Goal: Obtain resource: Download file/media

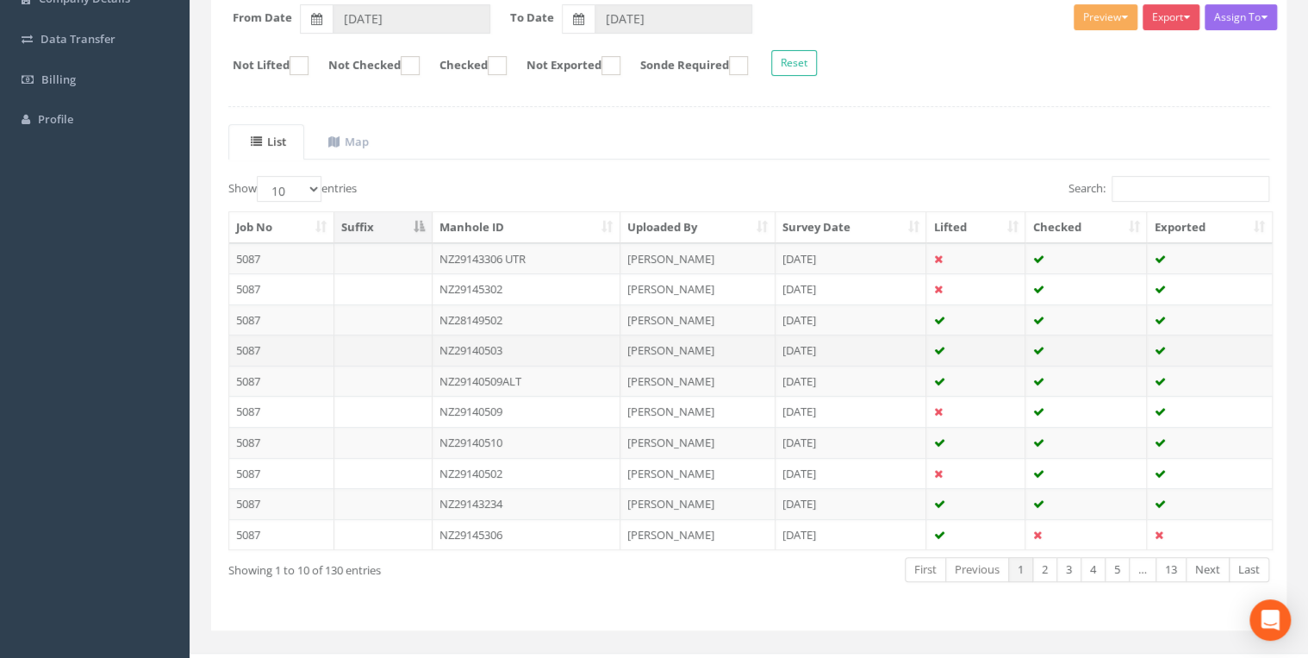
scroll to position [276, 0]
click at [517, 346] on td "NZ29140503" at bounding box center [527, 349] width 188 height 31
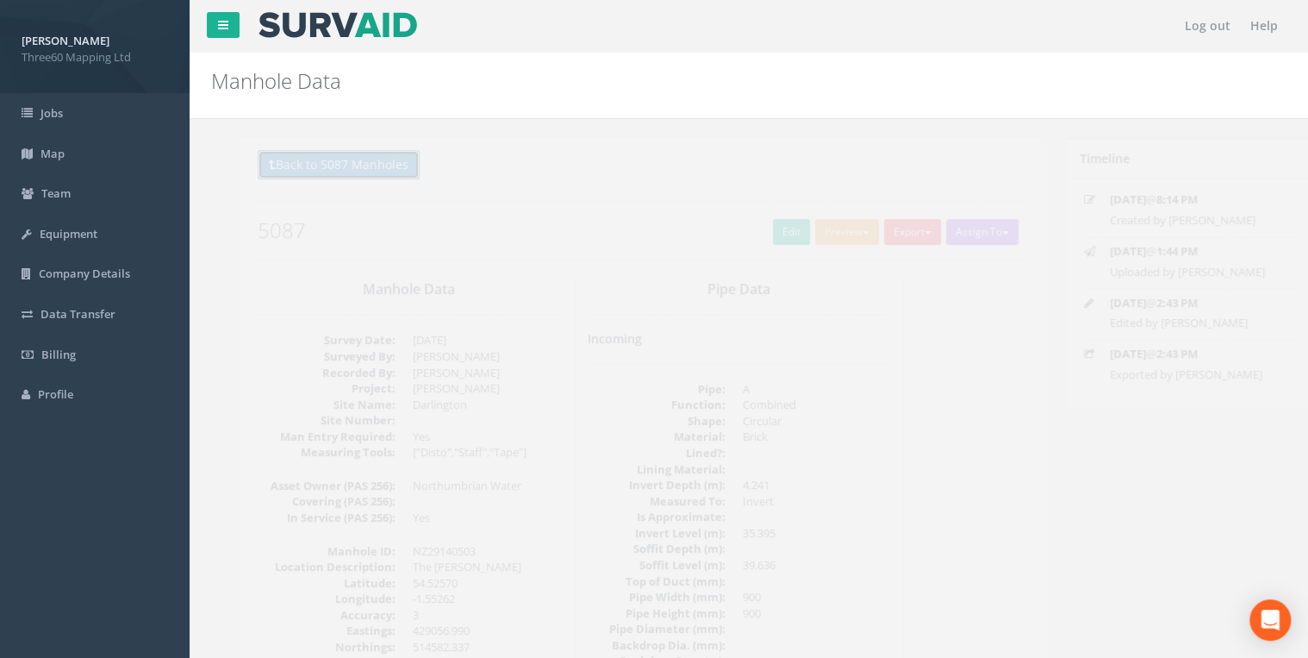
click at [375, 176] on button "Back to 5087 Manholes" at bounding box center [309, 164] width 162 height 29
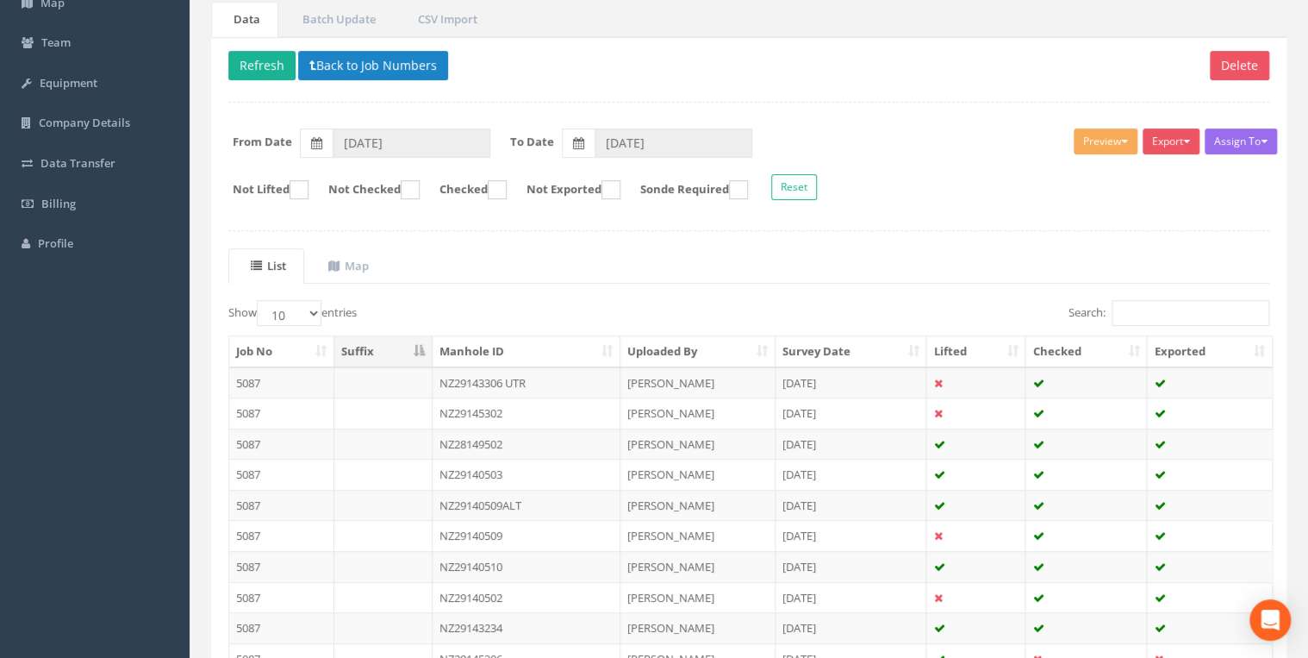
scroll to position [23, 0]
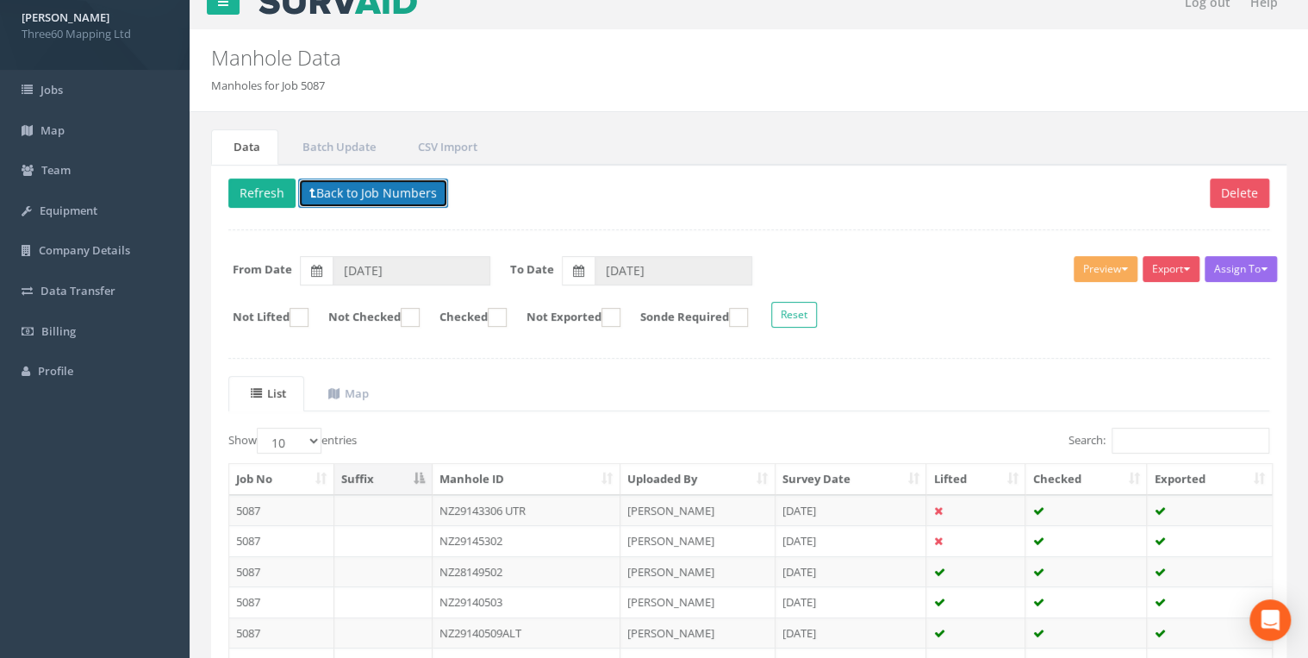
click at [343, 186] on button "Back to Job Numbers" at bounding box center [373, 192] width 150 height 29
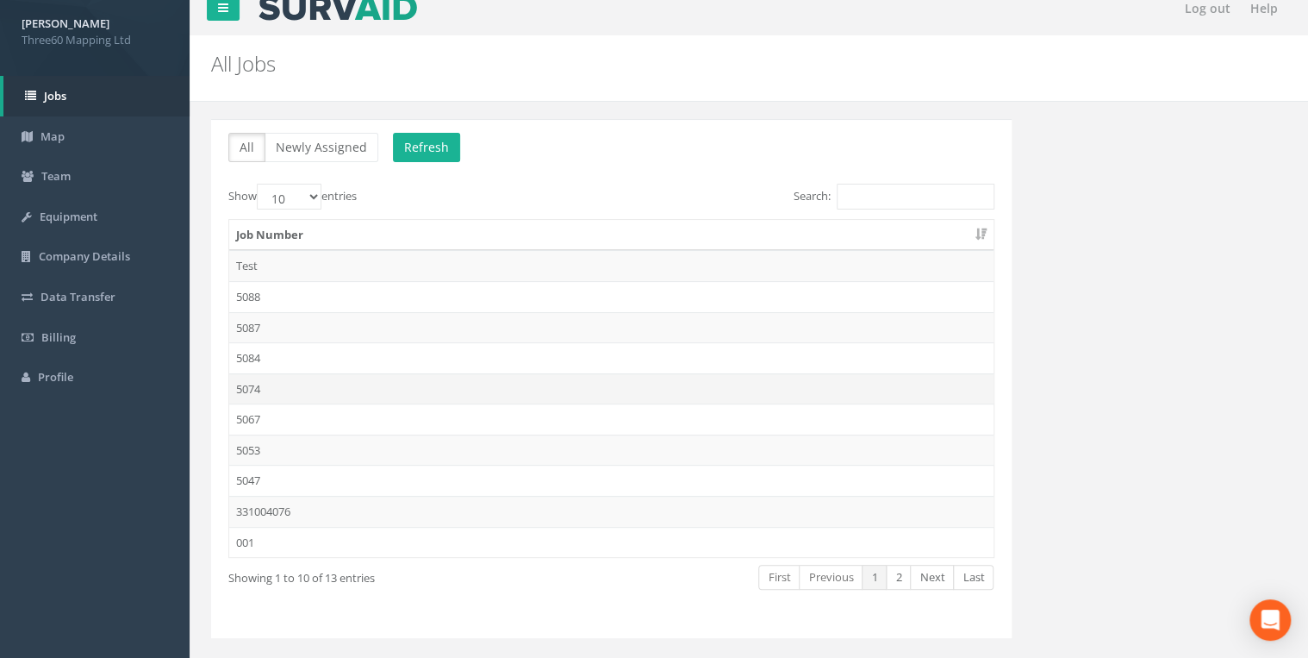
scroll to position [50, 0]
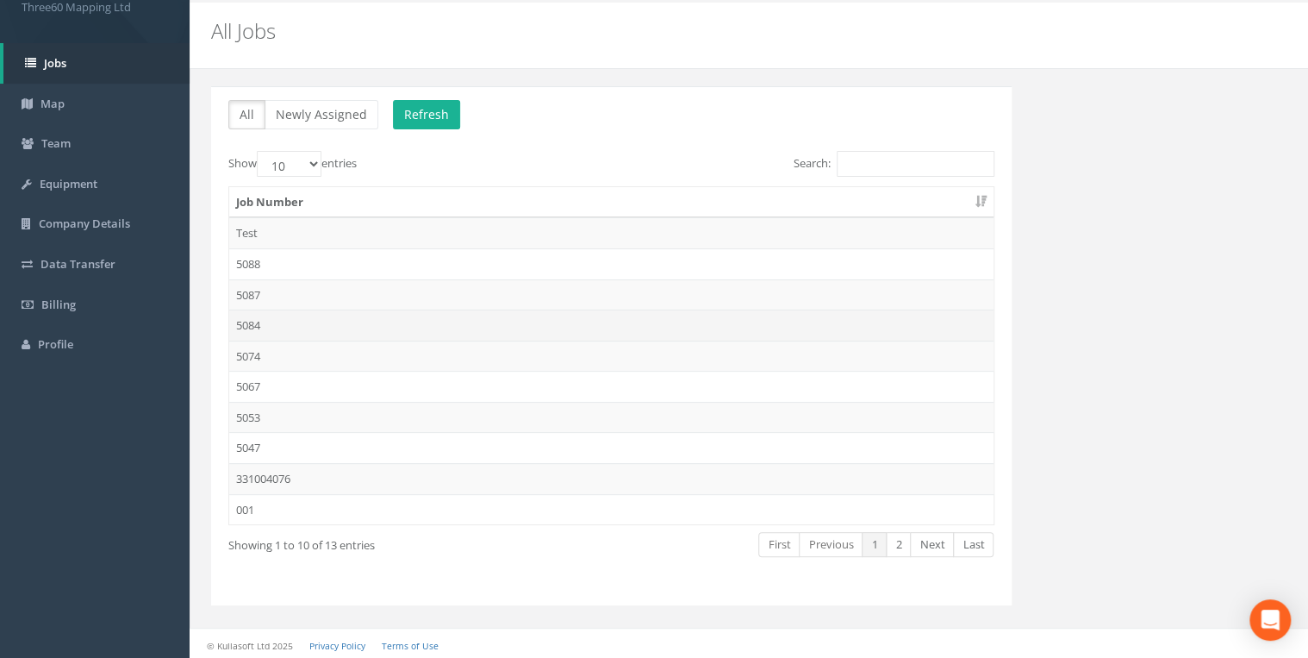
click at [260, 320] on td "5084" at bounding box center [611, 324] width 764 height 31
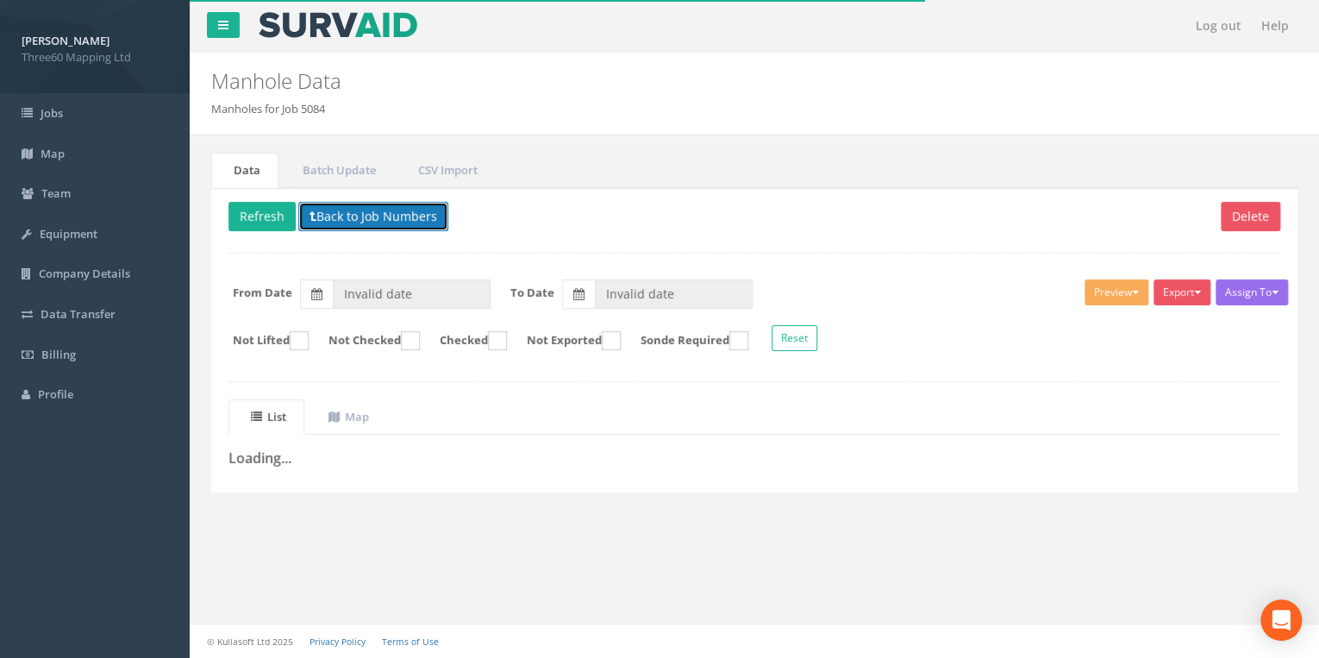
click at [352, 215] on button "Back to Job Numbers" at bounding box center [373, 216] width 150 height 29
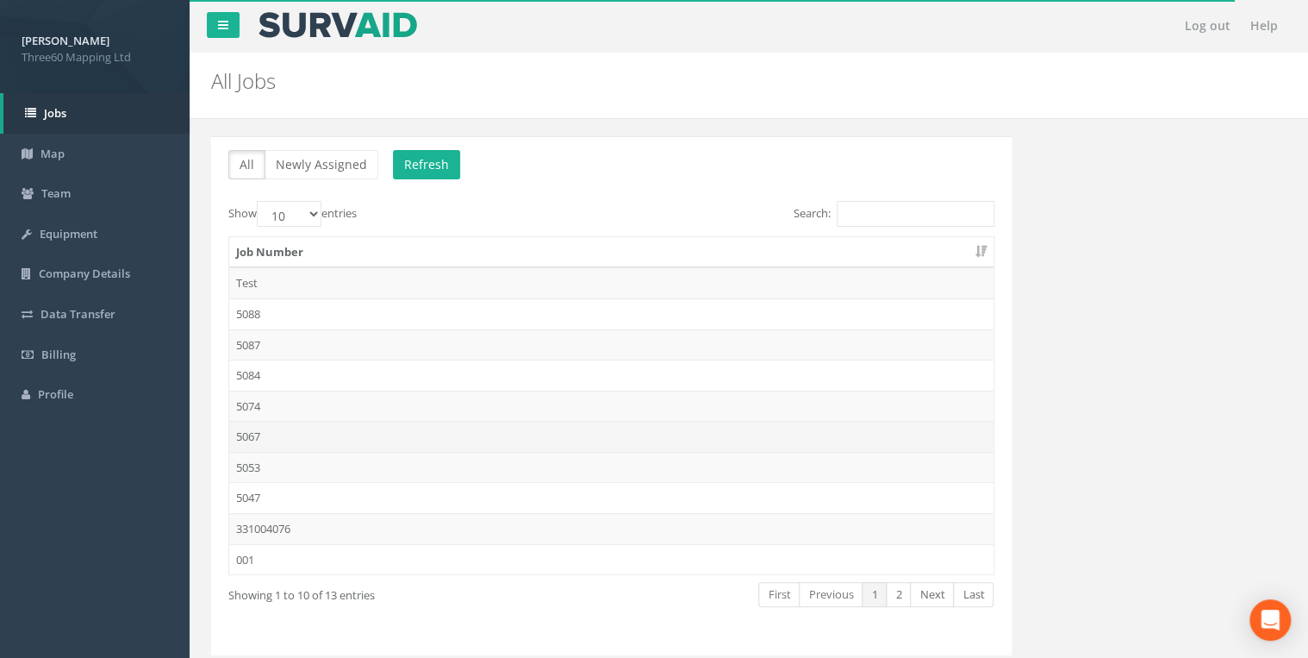
click at [255, 428] on td "5067" at bounding box center [611, 436] width 764 height 31
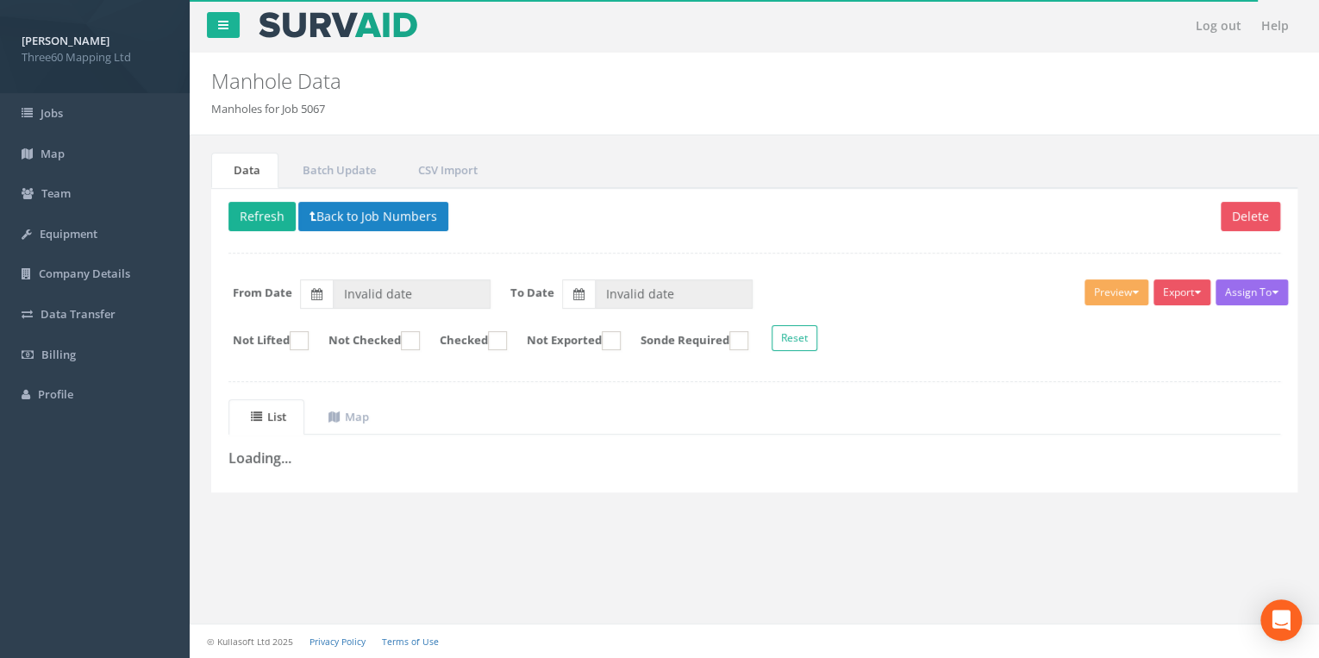
type input "[DATE]"
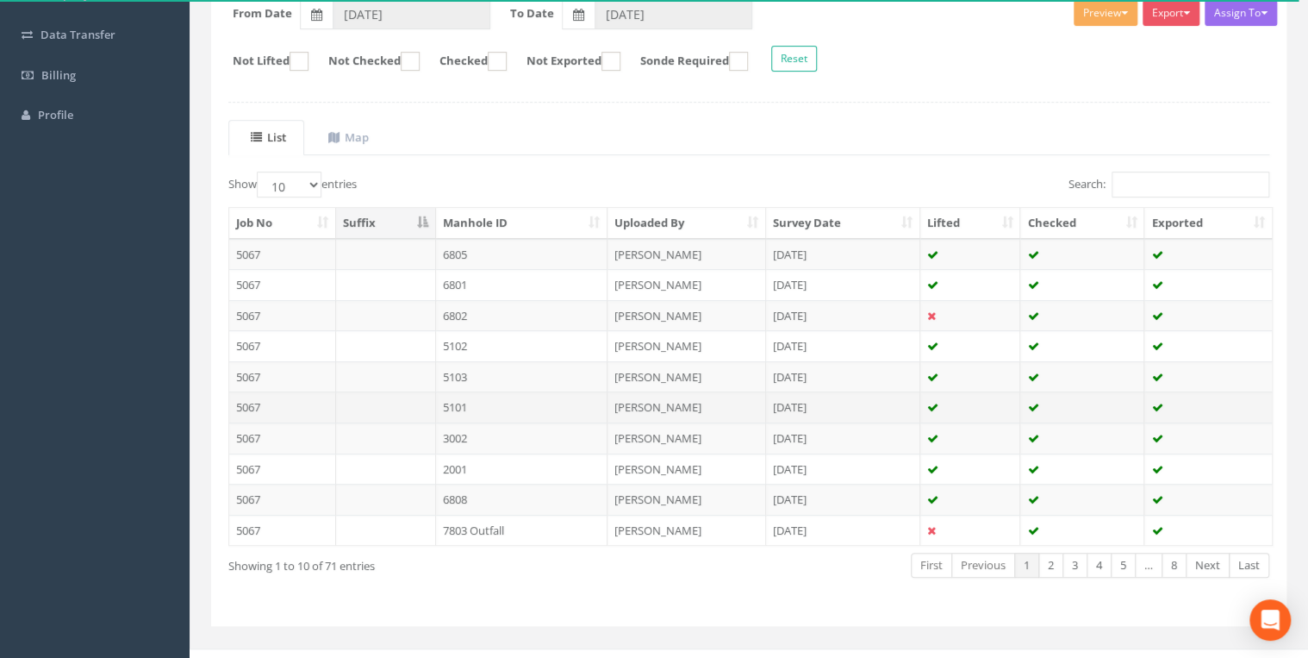
scroll to position [299, 0]
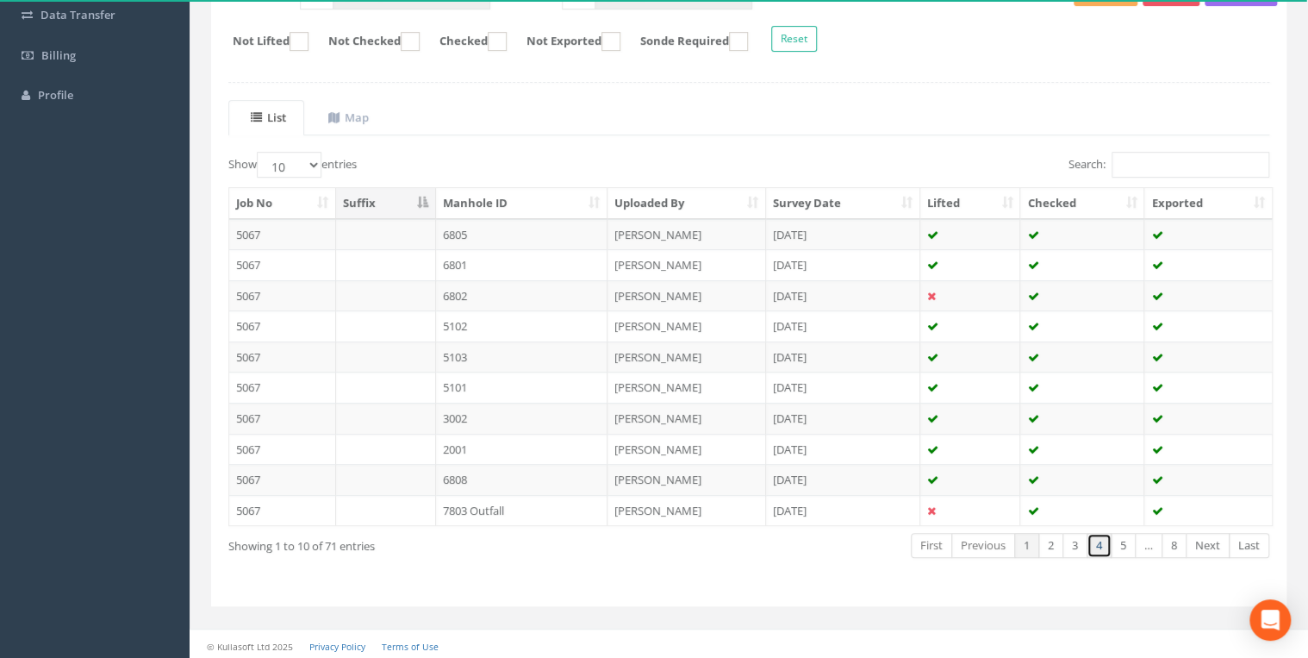
click at [1105, 538] on link "4" at bounding box center [1099, 545] width 25 height 25
click at [1132, 536] on link "5" at bounding box center [1123, 545] width 25 height 25
click at [1151, 540] on link "7" at bounding box center [1150, 545] width 25 height 25
click at [1168, 541] on link "8" at bounding box center [1174, 545] width 25 height 25
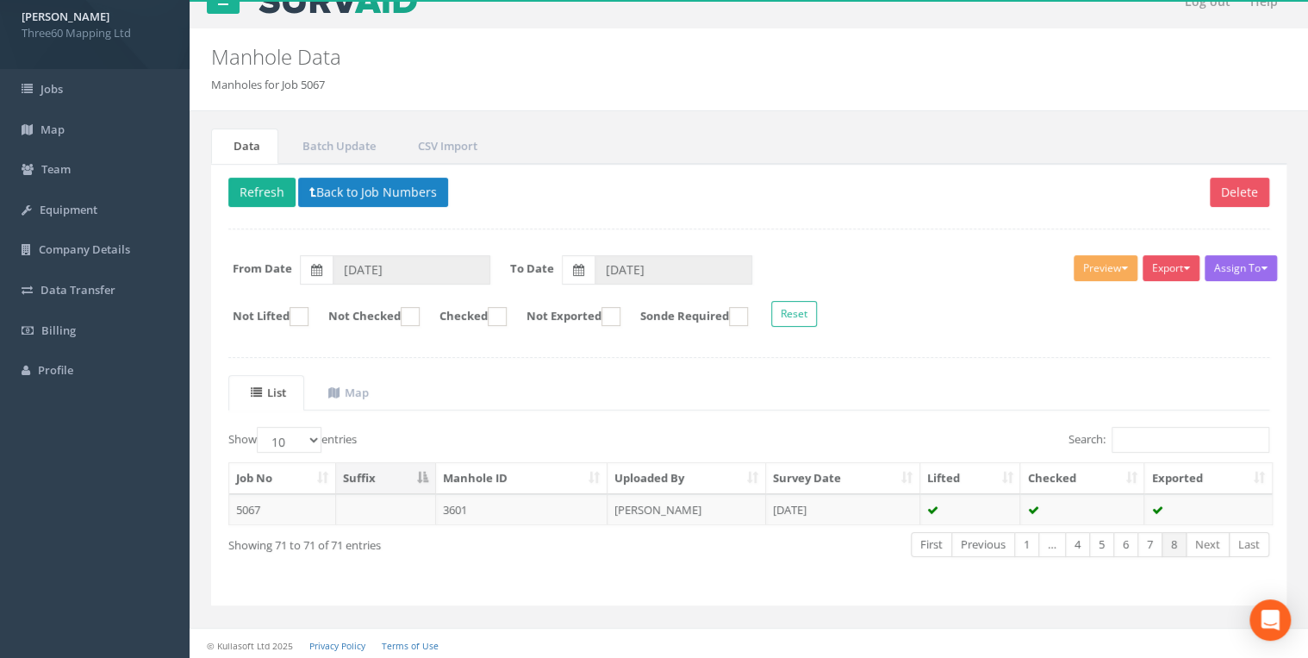
click at [349, 207] on p "Delete Refresh Back to Job Numbers" at bounding box center [748, 195] width 1041 height 34
click at [348, 194] on button "Back to Job Numbers" at bounding box center [373, 192] width 150 height 29
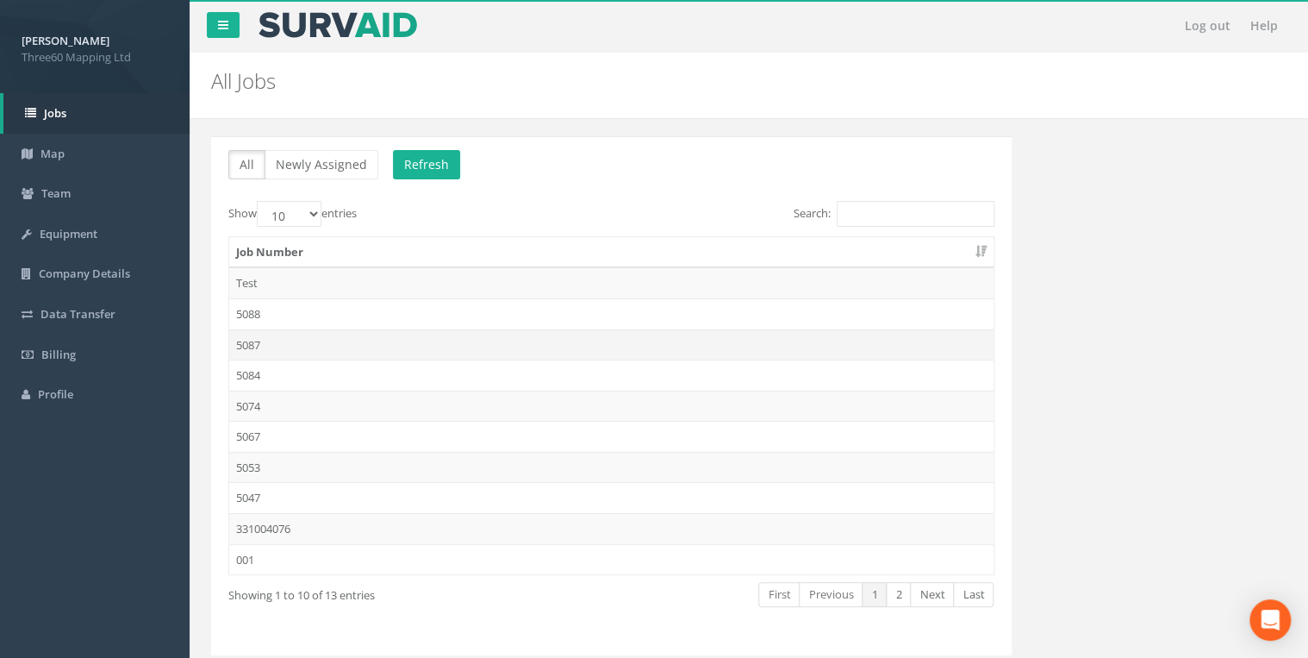
click at [256, 343] on td "5087" at bounding box center [611, 344] width 764 height 31
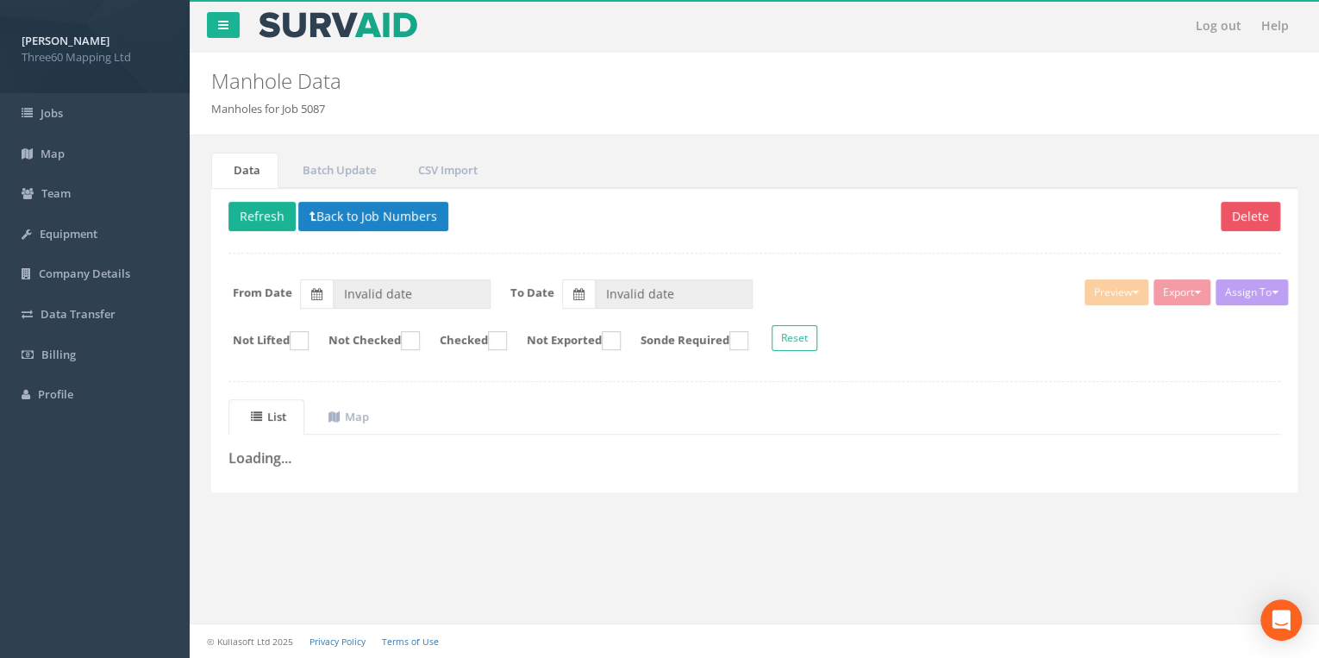
type input "[DATE]"
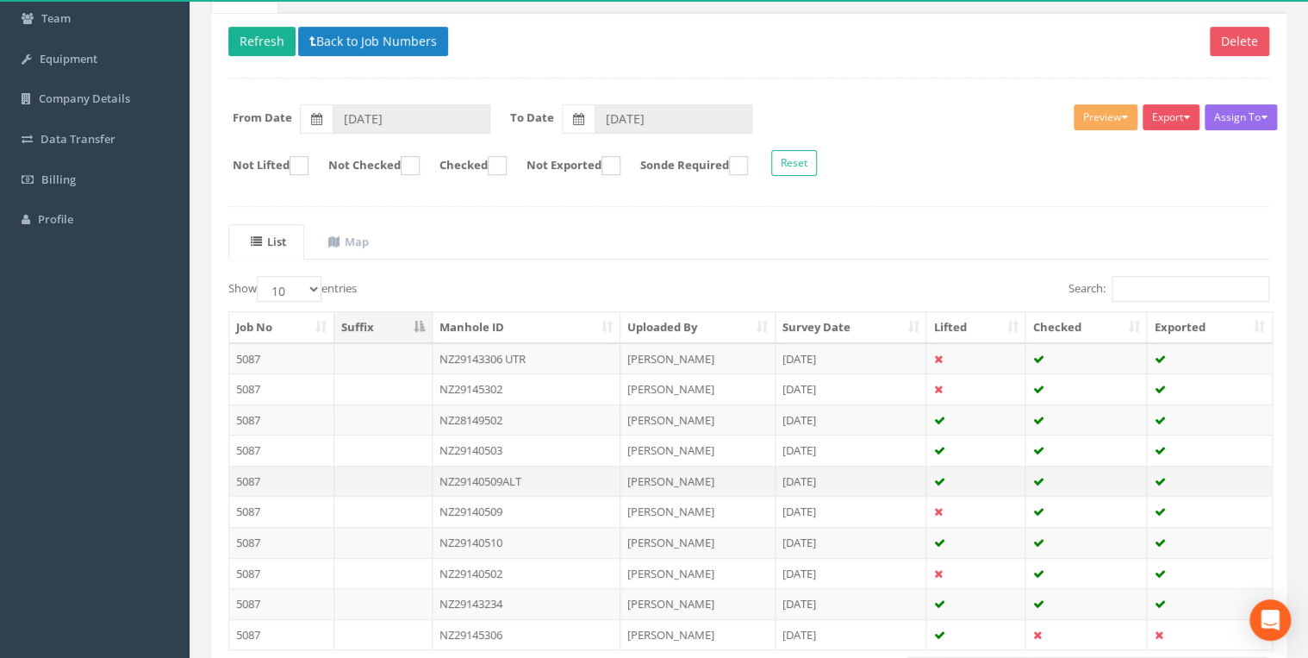
scroll to position [299, 0]
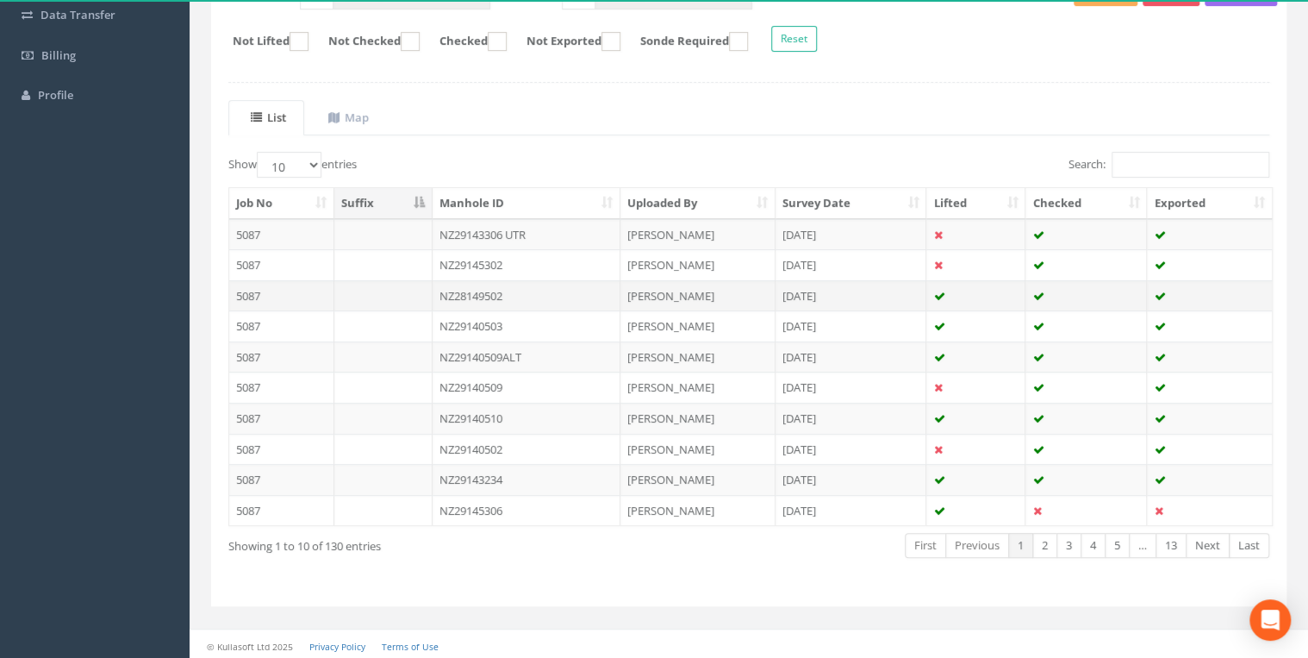
click at [505, 293] on td "NZ28149502" at bounding box center [527, 295] width 188 height 31
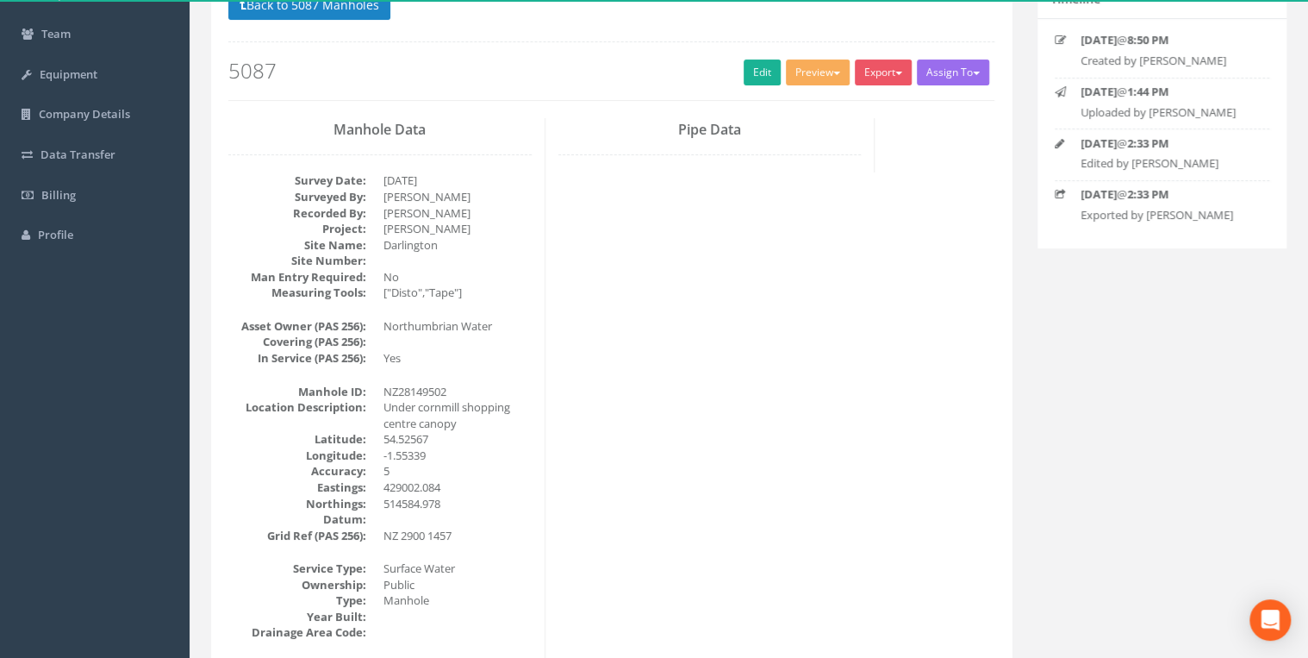
scroll to position [0, 0]
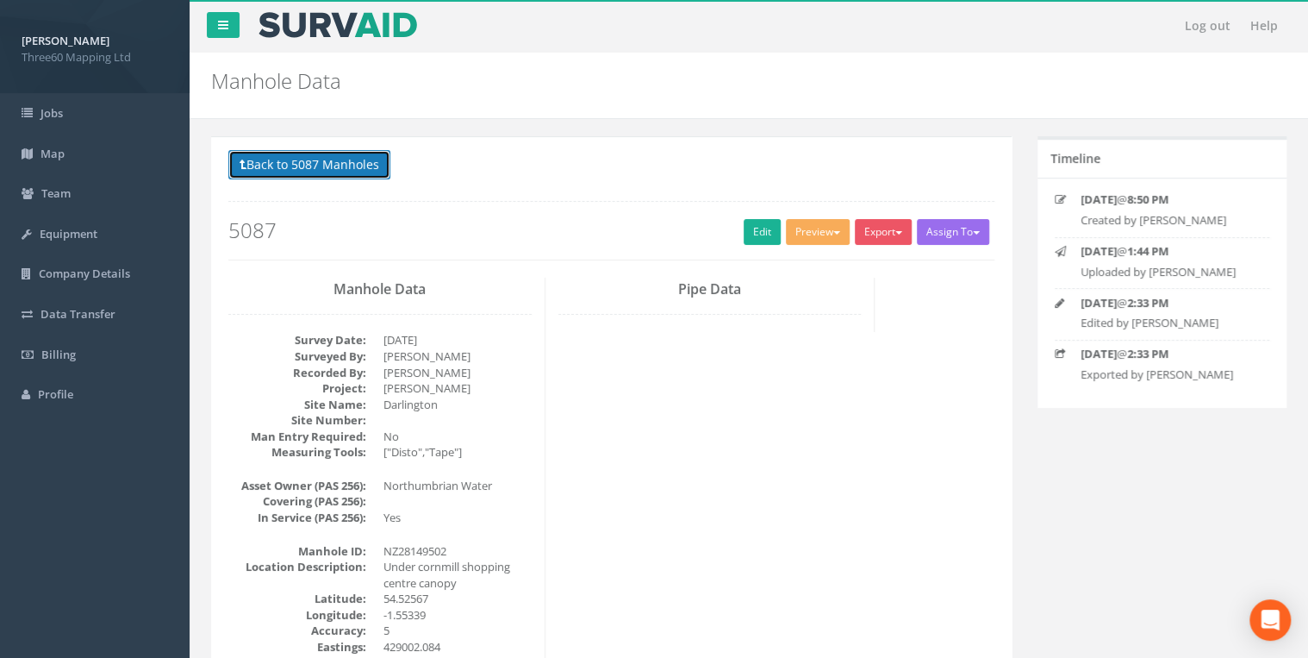
click at [365, 165] on button "Back to 5087 Manholes" at bounding box center [309, 164] width 162 height 29
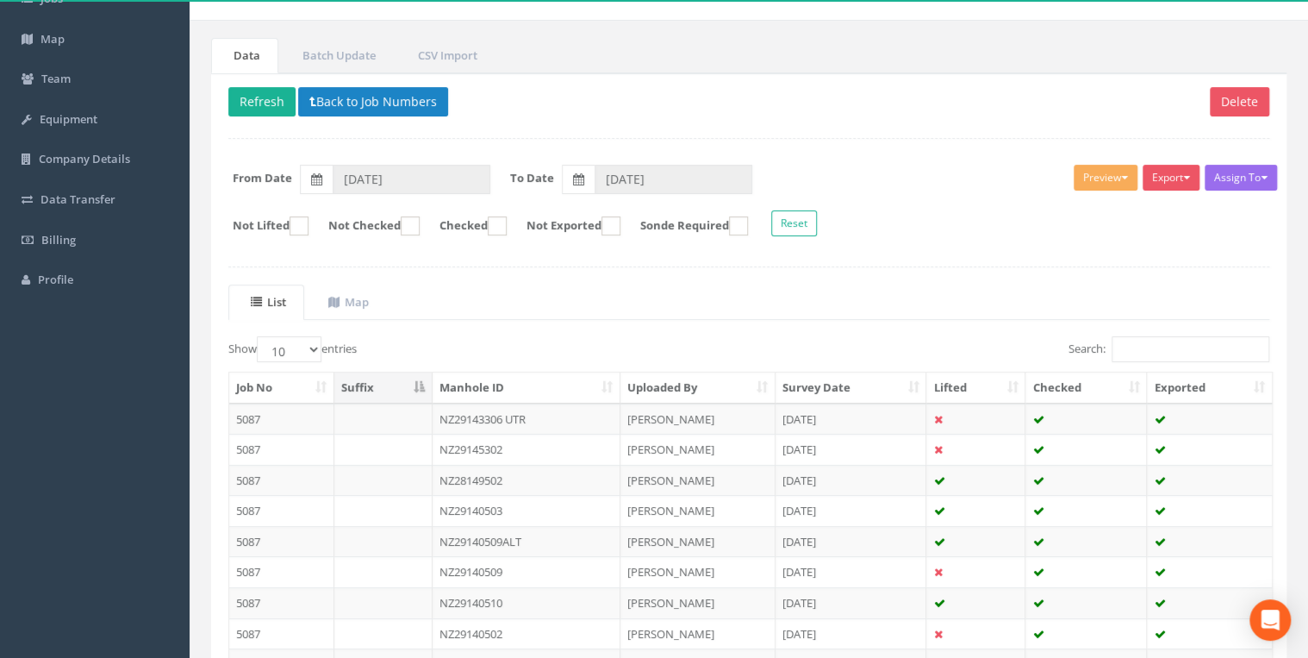
scroll to position [299, 0]
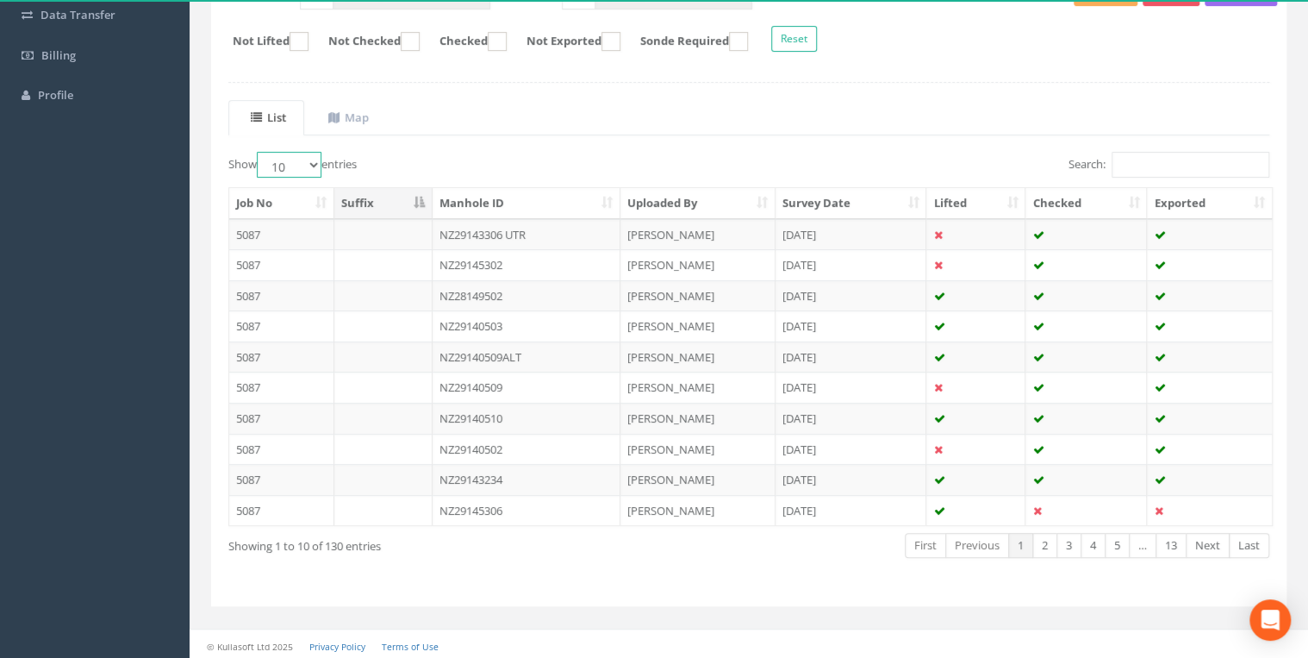
click at [313, 156] on select "10 25 50 100" at bounding box center [289, 165] width 65 height 26
select select "100"
click at [259, 152] on select "10 25 50 100" at bounding box center [289, 165] width 65 height 26
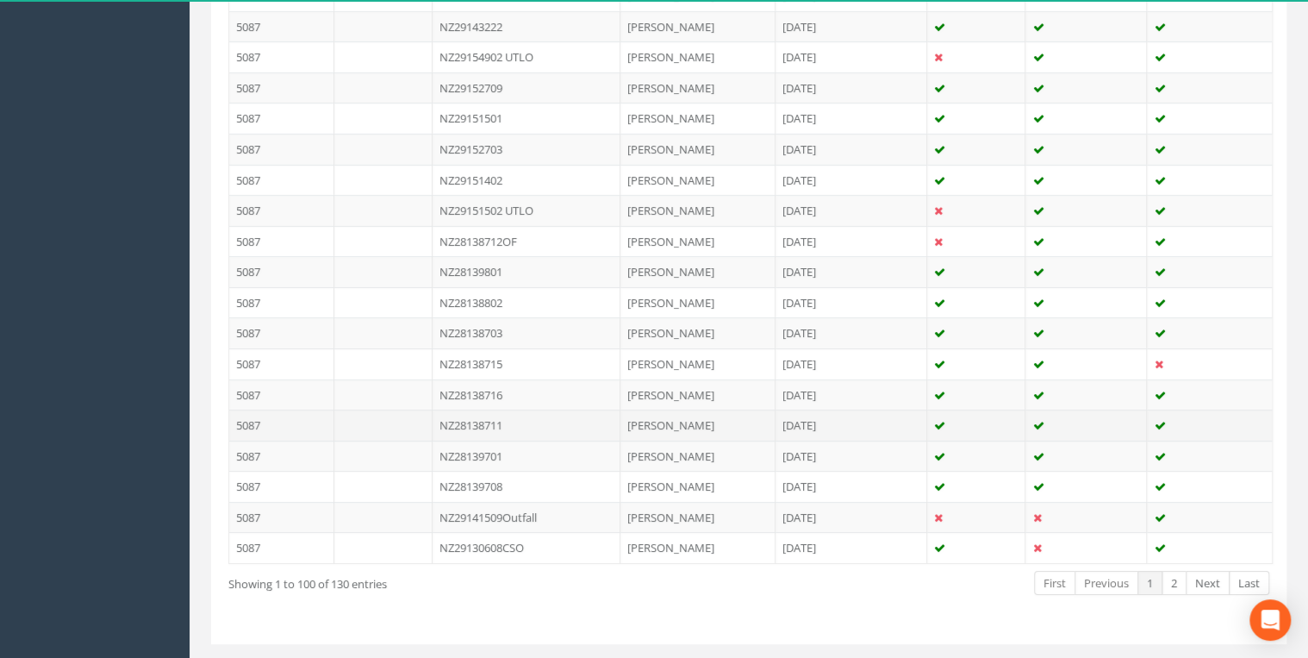
scroll to position [3041, 0]
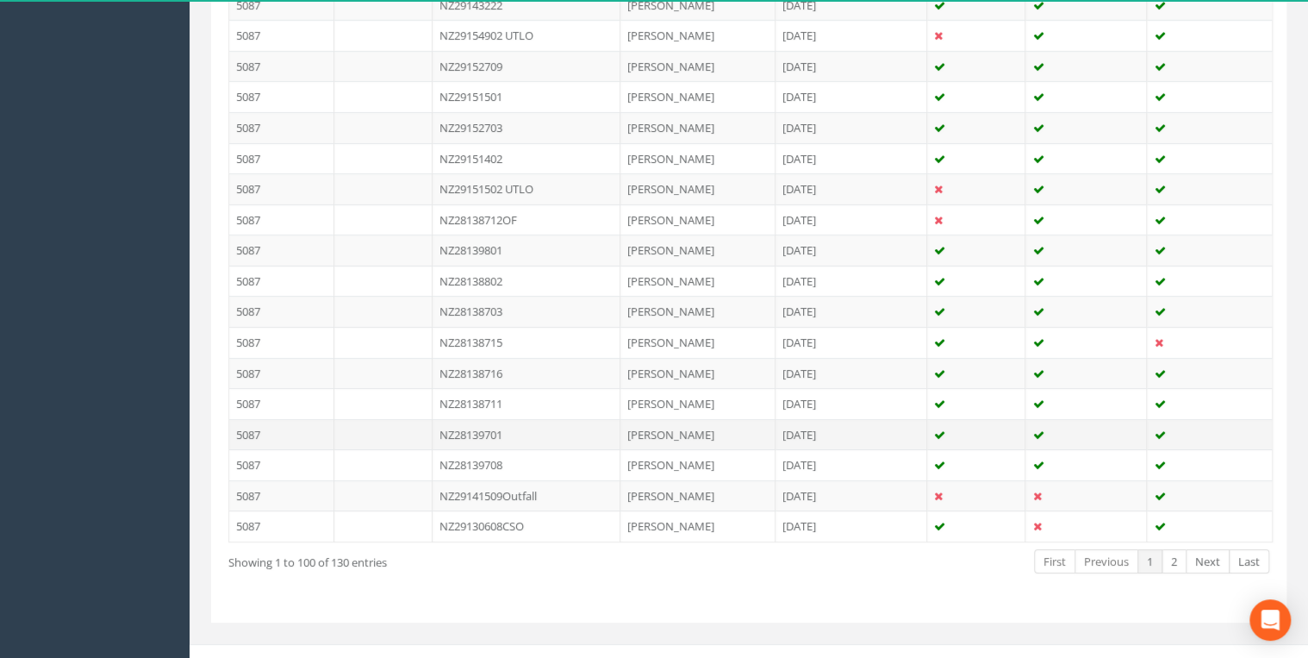
click at [517, 419] on td "NZ28139701" at bounding box center [527, 434] width 189 height 31
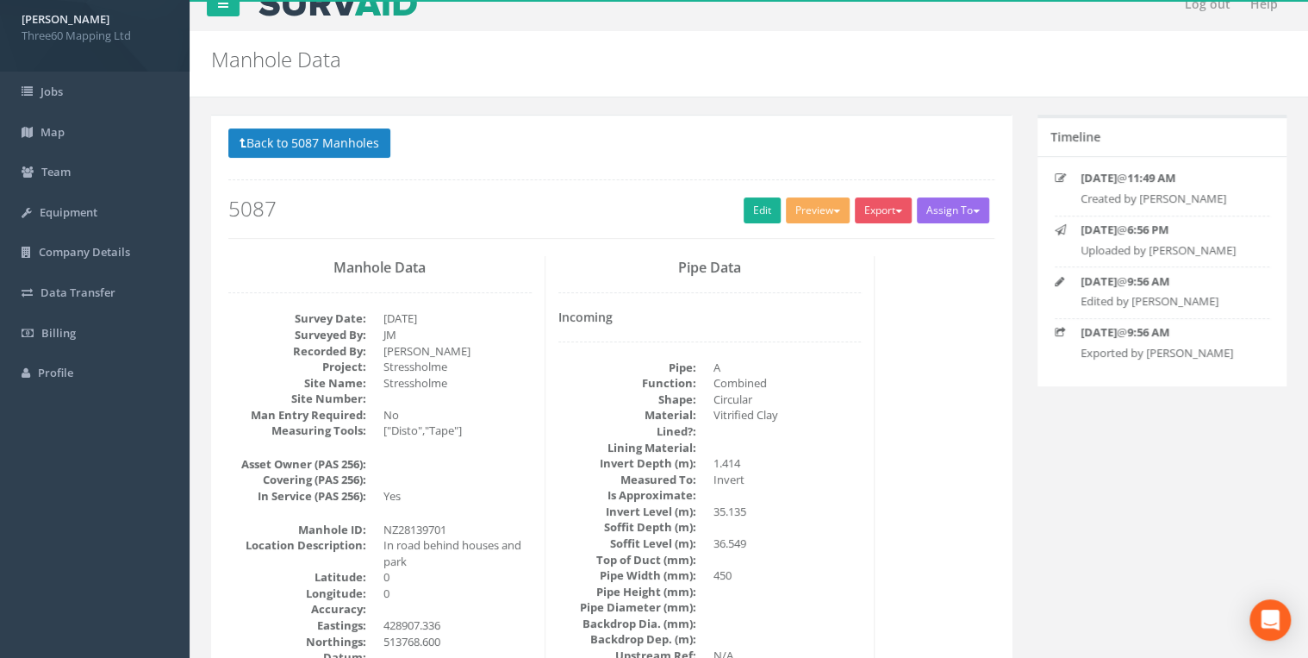
scroll to position [0, 0]
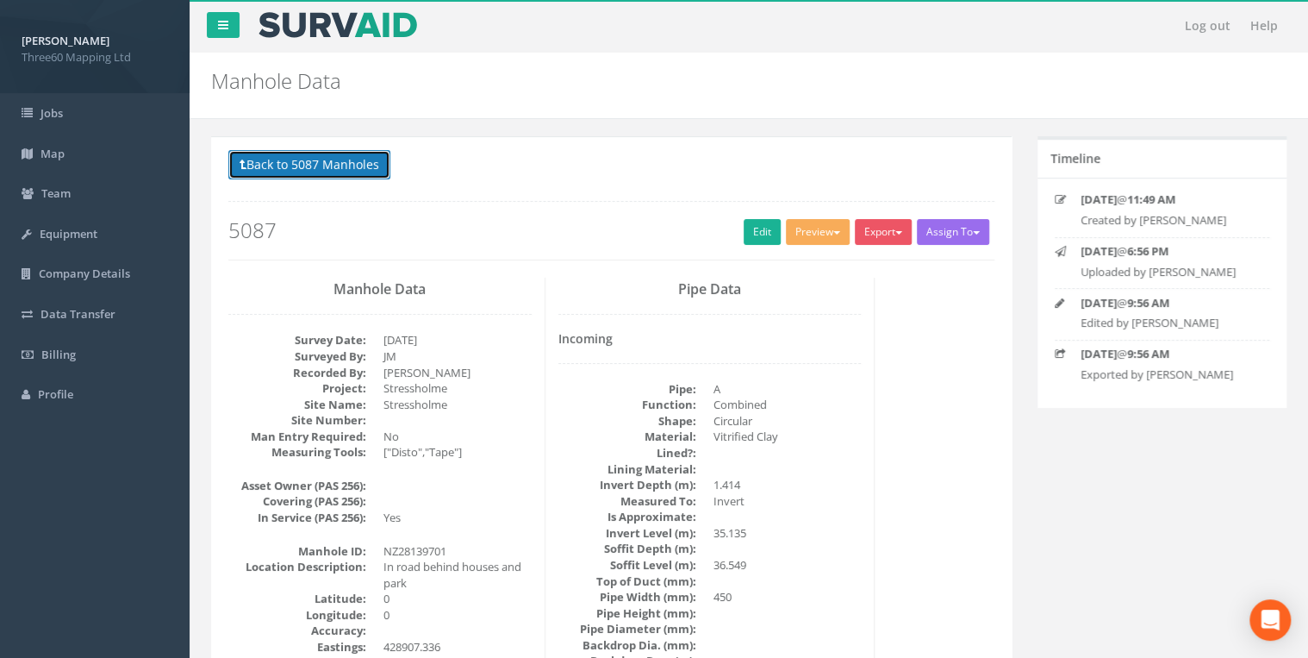
click at [349, 159] on button "Back to 5087 Manholes" at bounding box center [309, 164] width 162 height 29
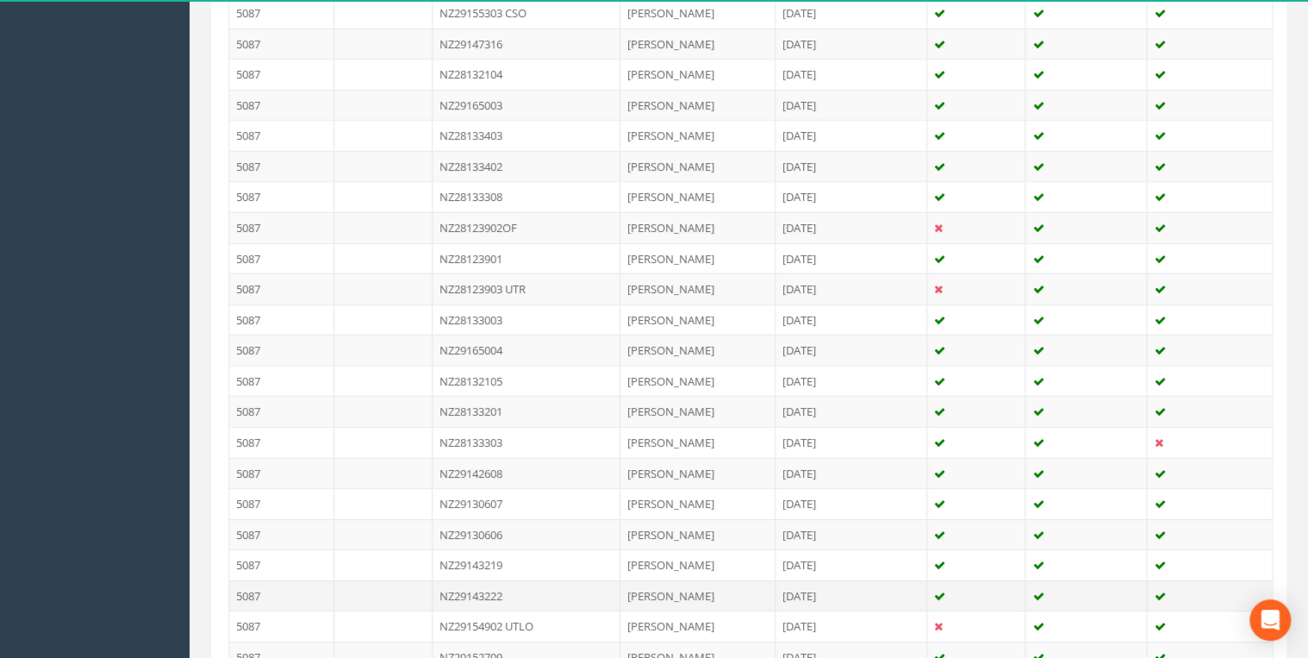
scroll to position [2665, 0]
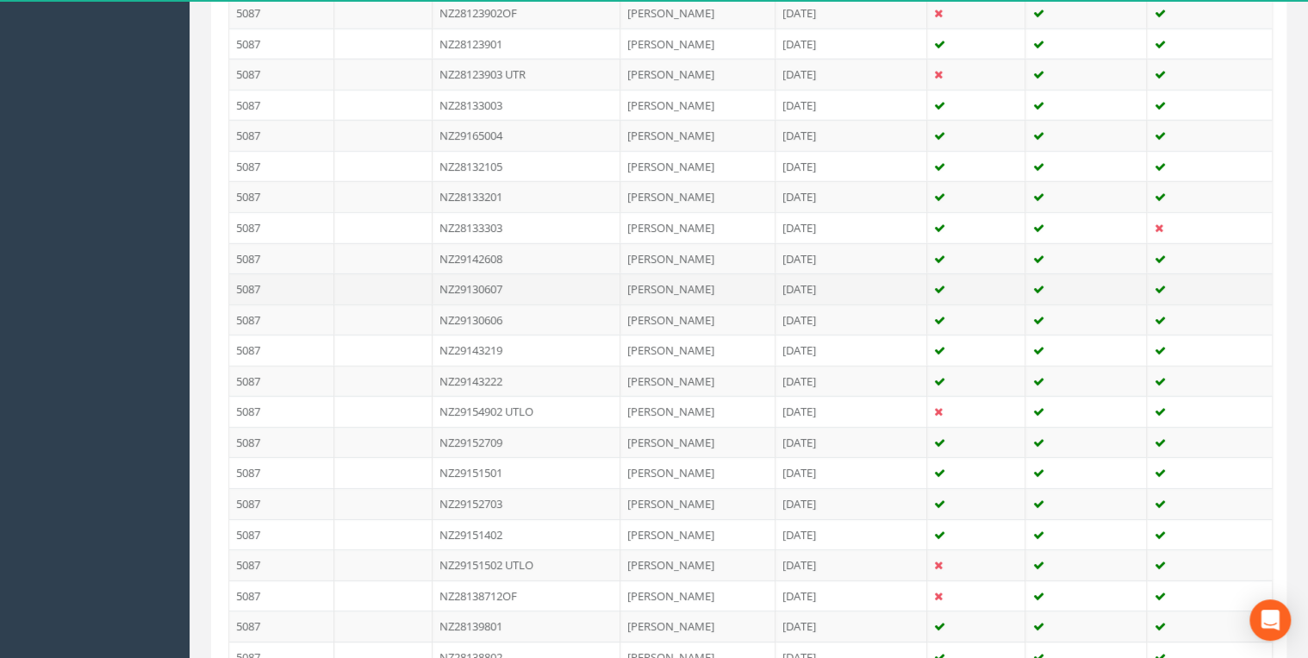
click at [514, 273] on td "NZ29130607" at bounding box center [527, 288] width 189 height 31
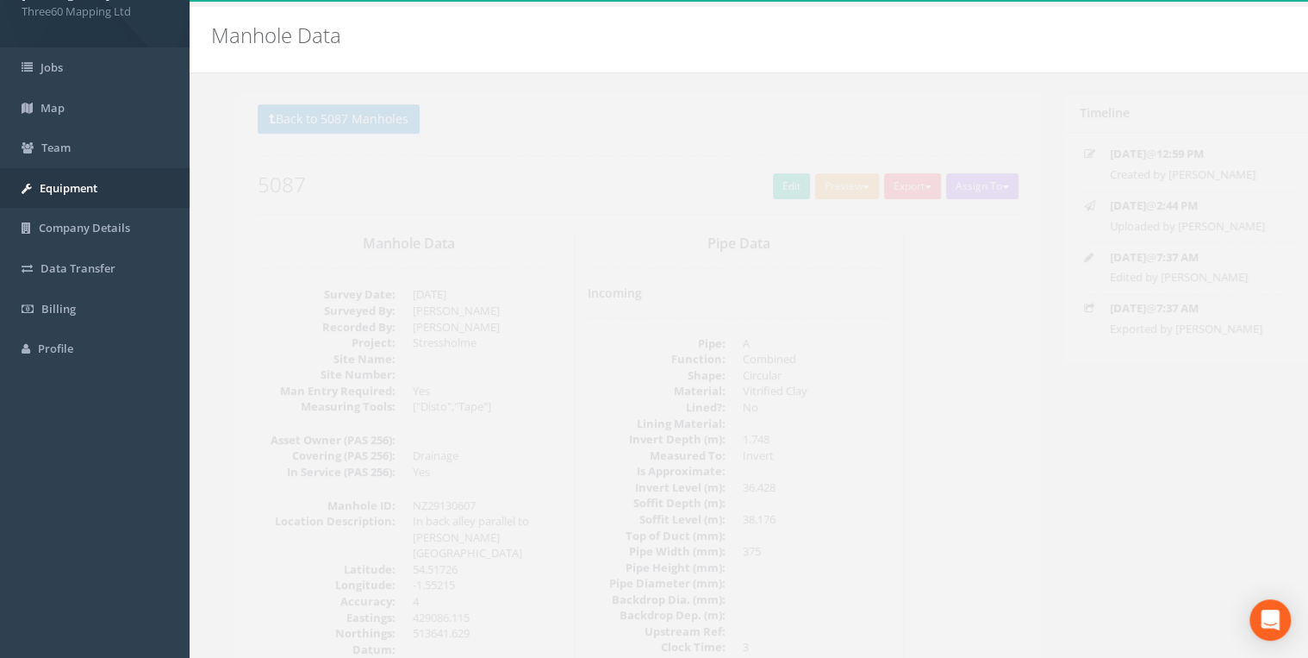
scroll to position [0, 0]
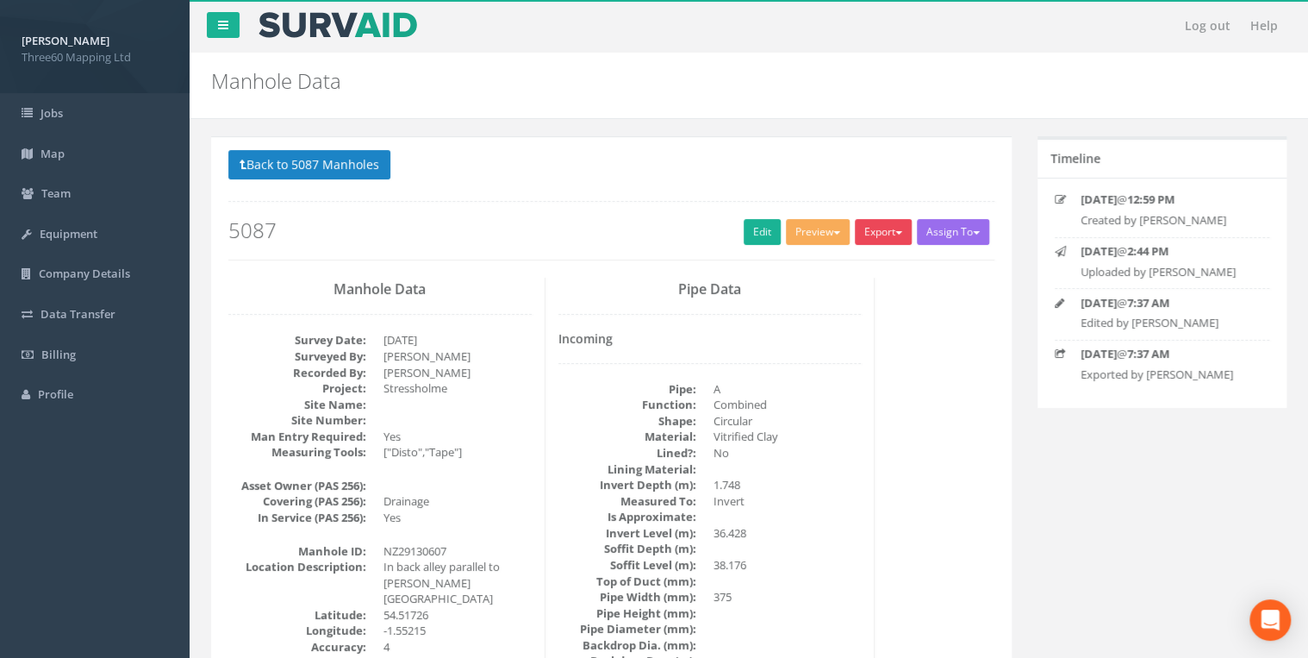
click at [892, 228] on button "Export" at bounding box center [883, 232] width 57 height 26
click at [846, 272] on link "360 Manhole" at bounding box center [847, 267] width 131 height 27
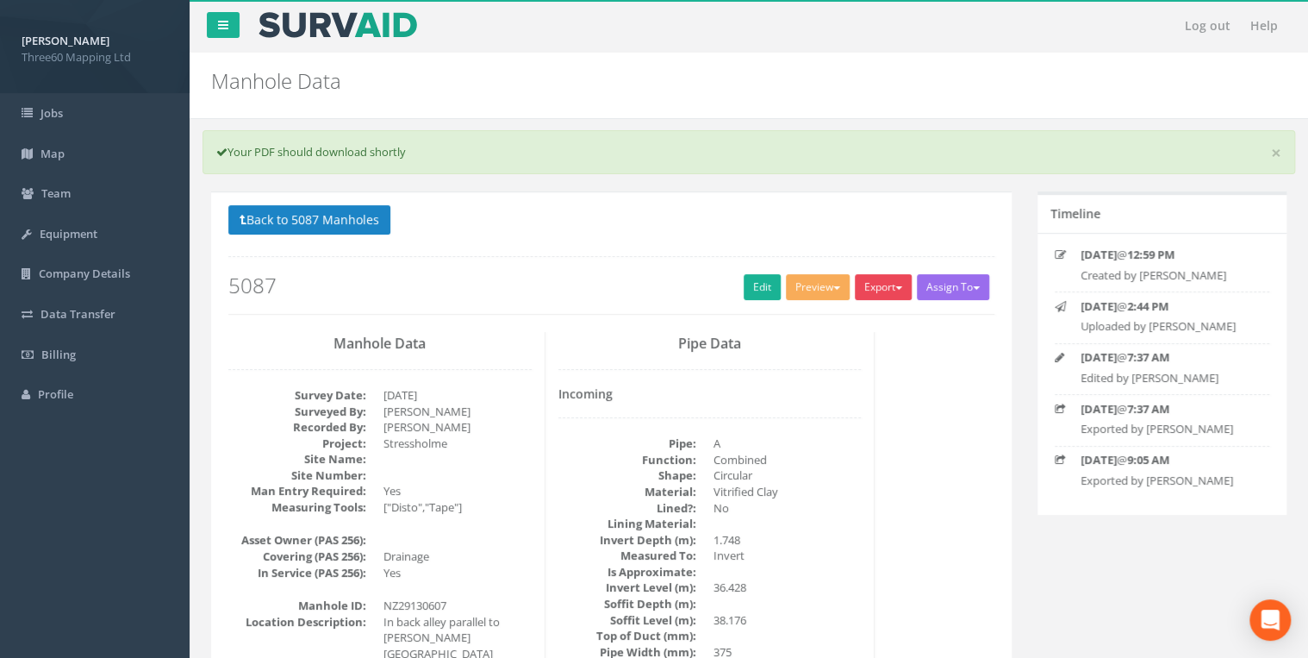
click at [885, 286] on button "Export" at bounding box center [883, 287] width 57 height 26
click at [826, 323] on link "360 Manhole" at bounding box center [847, 322] width 131 height 27
click at [938, 134] on div "× Your PDF should download shortly" at bounding box center [749, 152] width 1093 height 44
click at [882, 296] on button "Export" at bounding box center [883, 287] width 57 height 26
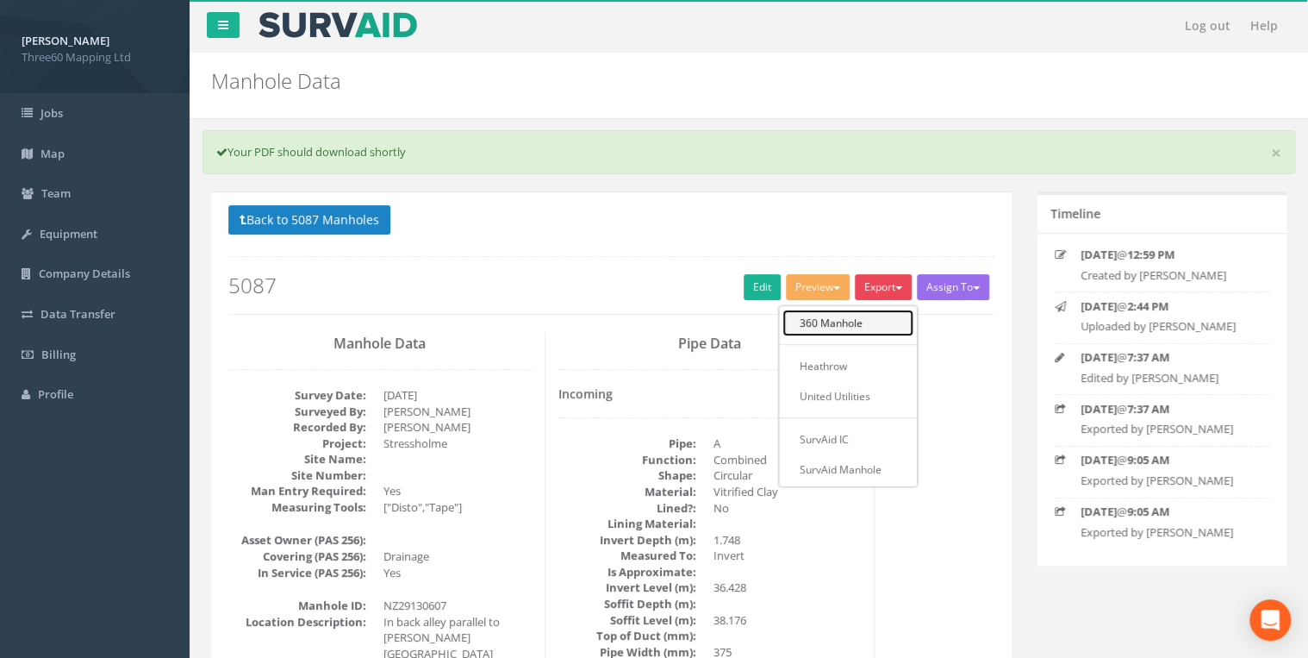
click at [833, 317] on link "360 Manhole" at bounding box center [847, 322] width 131 height 27
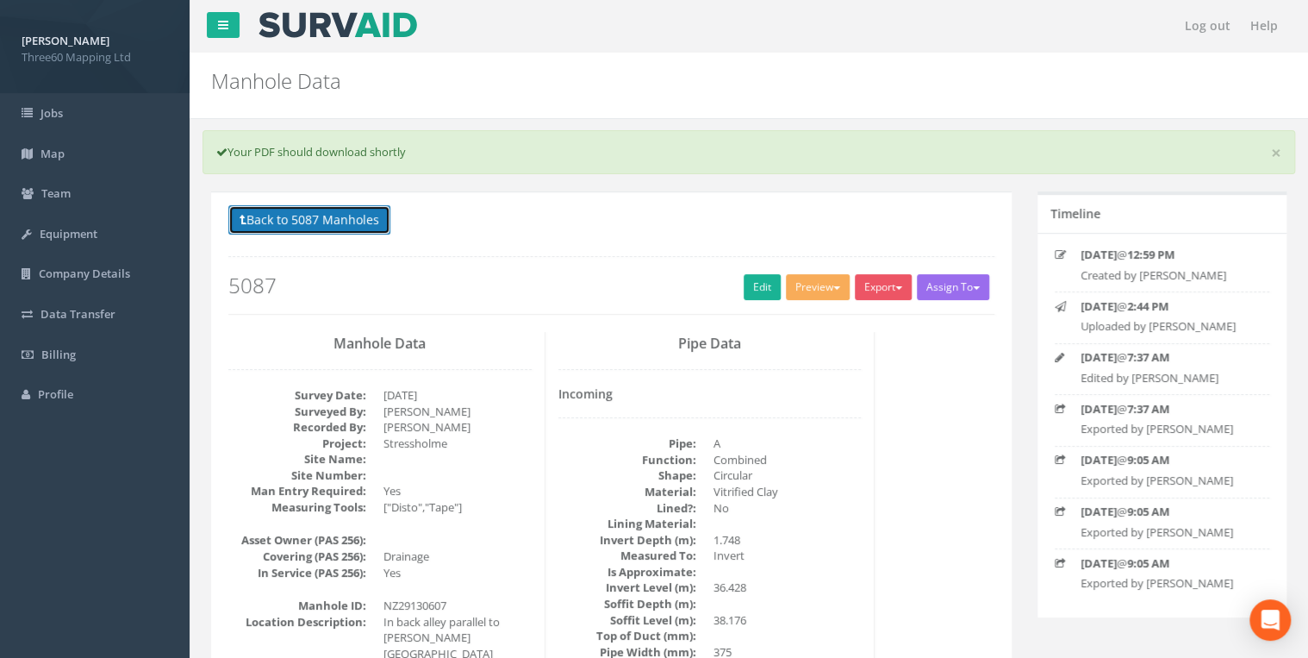
click at [337, 221] on button "Back to 5087 Manholes" at bounding box center [309, 219] width 162 height 29
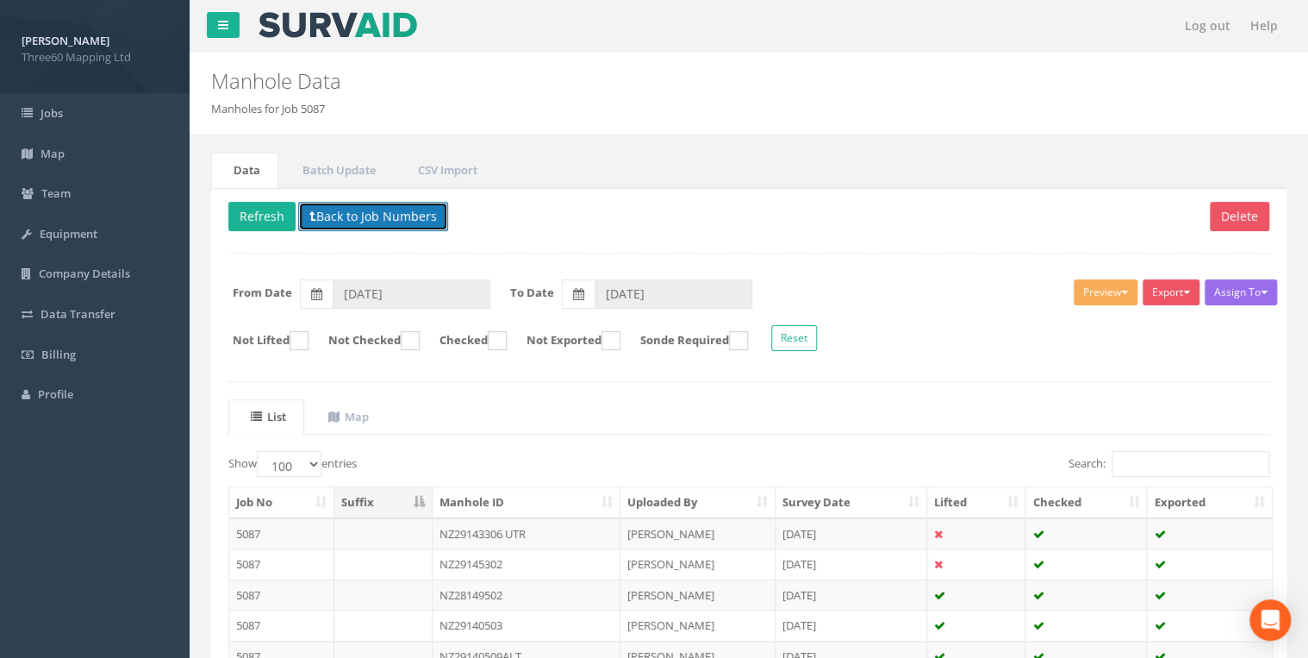
click at [338, 221] on button "Back to Job Numbers" at bounding box center [373, 216] width 150 height 29
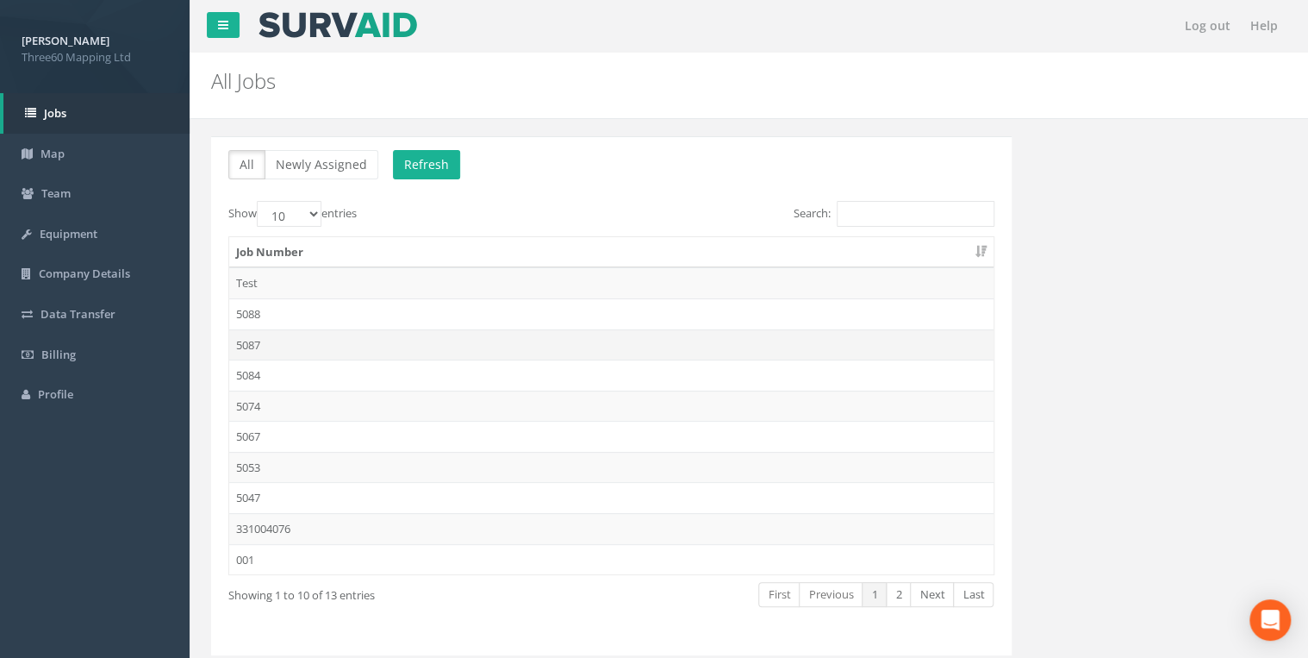
click at [254, 341] on td "5087" at bounding box center [611, 344] width 764 height 31
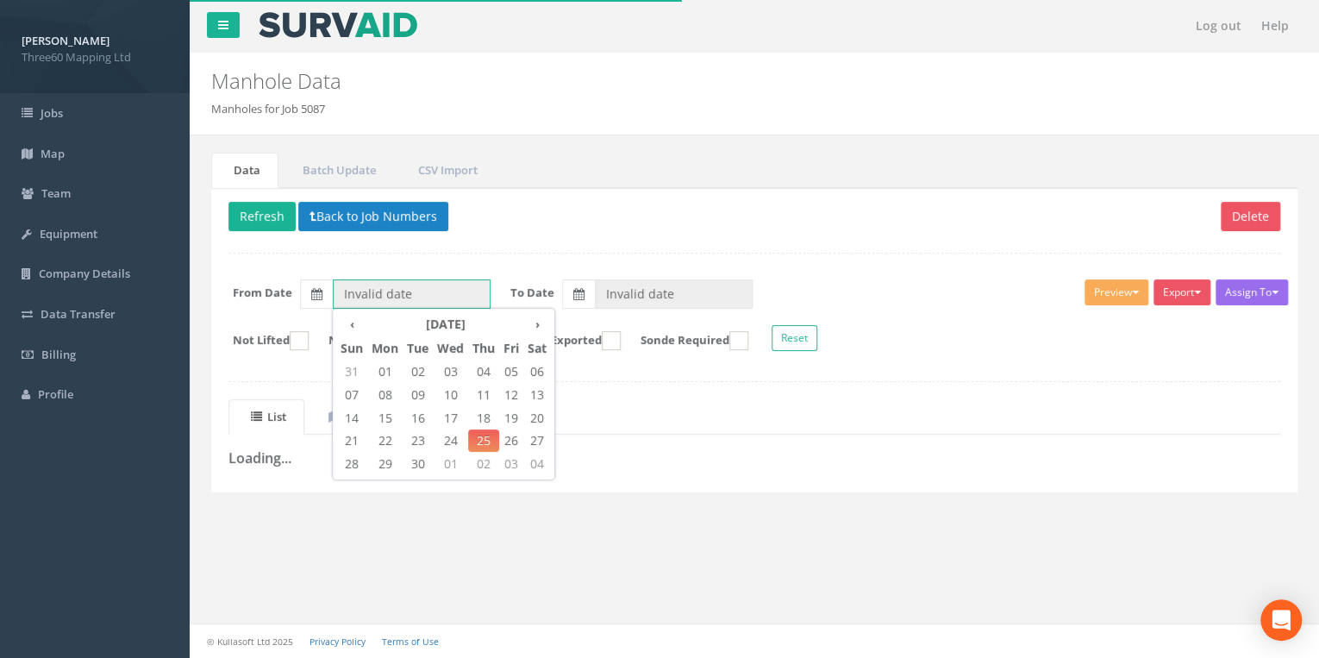
click at [359, 286] on input "Invalid date" at bounding box center [412, 293] width 158 height 29
click at [379, 439] on span "22" at bounding box center [384, 440] width 35 height 22
type input "[DATE]"
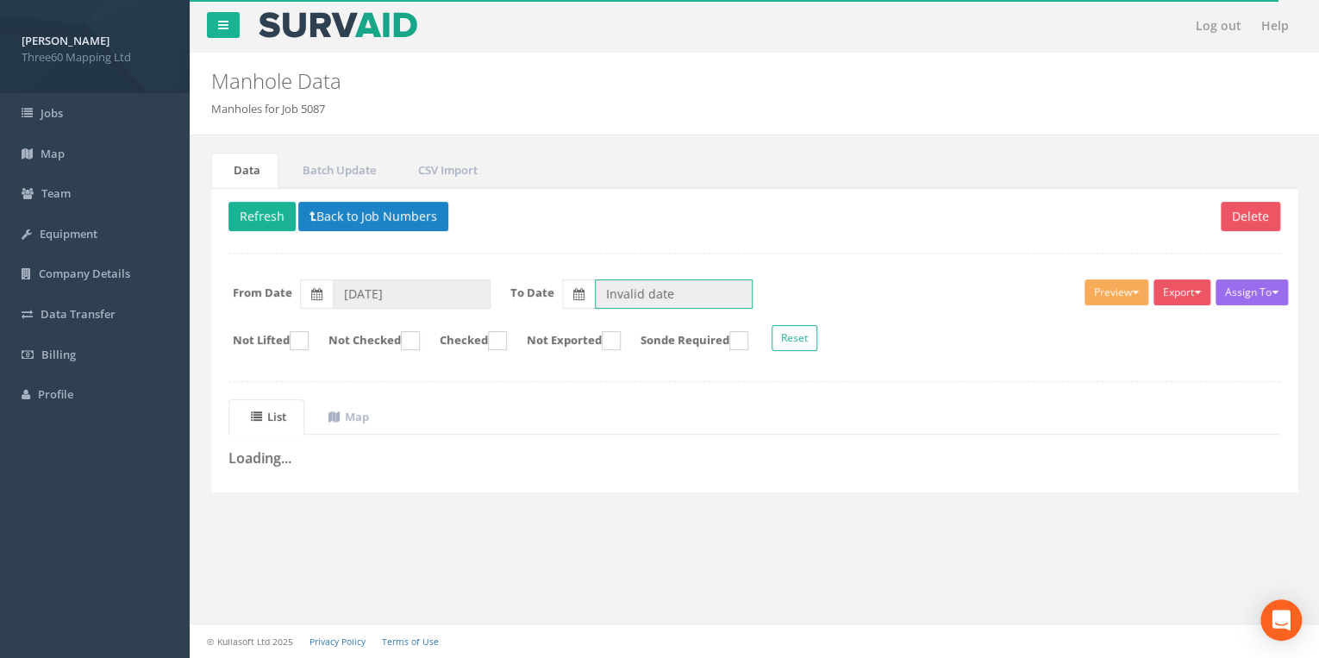
click at [645, 293] on input "Invalid date" at bounding box center [674, 293] width 158 height 29
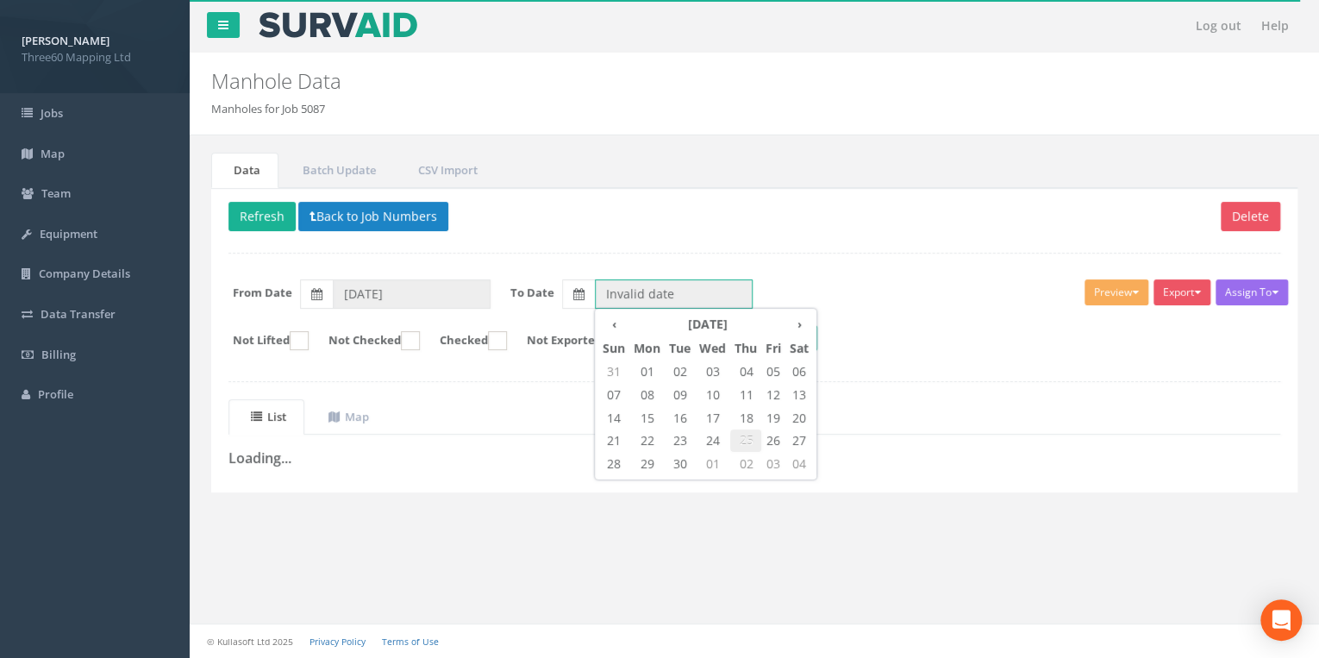
click at [745, 442] on span "25" at bounding box center [745, 440] width 31 height 22
type input "[DATE]"
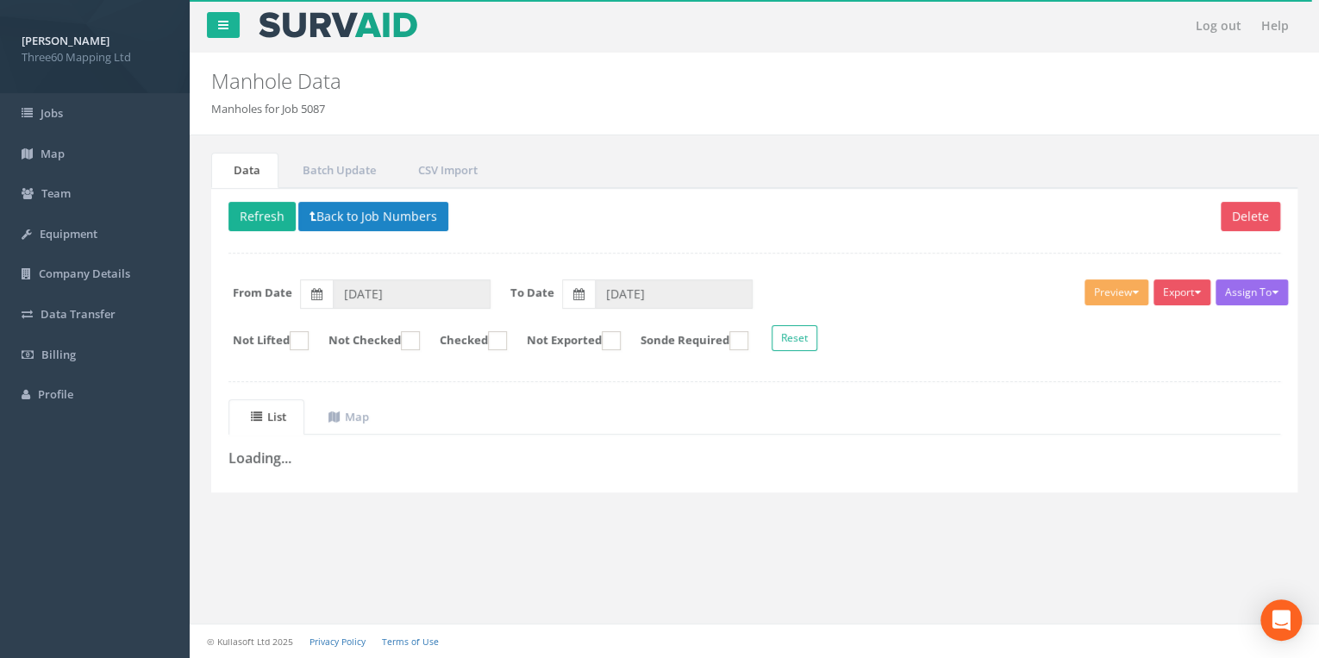
click at [578, 225] on p "Delete Refresh Back to Job Numbers" at bounding box center [753, 219] width 1051 height 34
click at [271, 213] on button "Refresh" at bounding box center [261, 216] width 67 height 29
click at [378, 220] on button "Back to Job Numbers" at bounding box center [386, 216] width 150 height 29
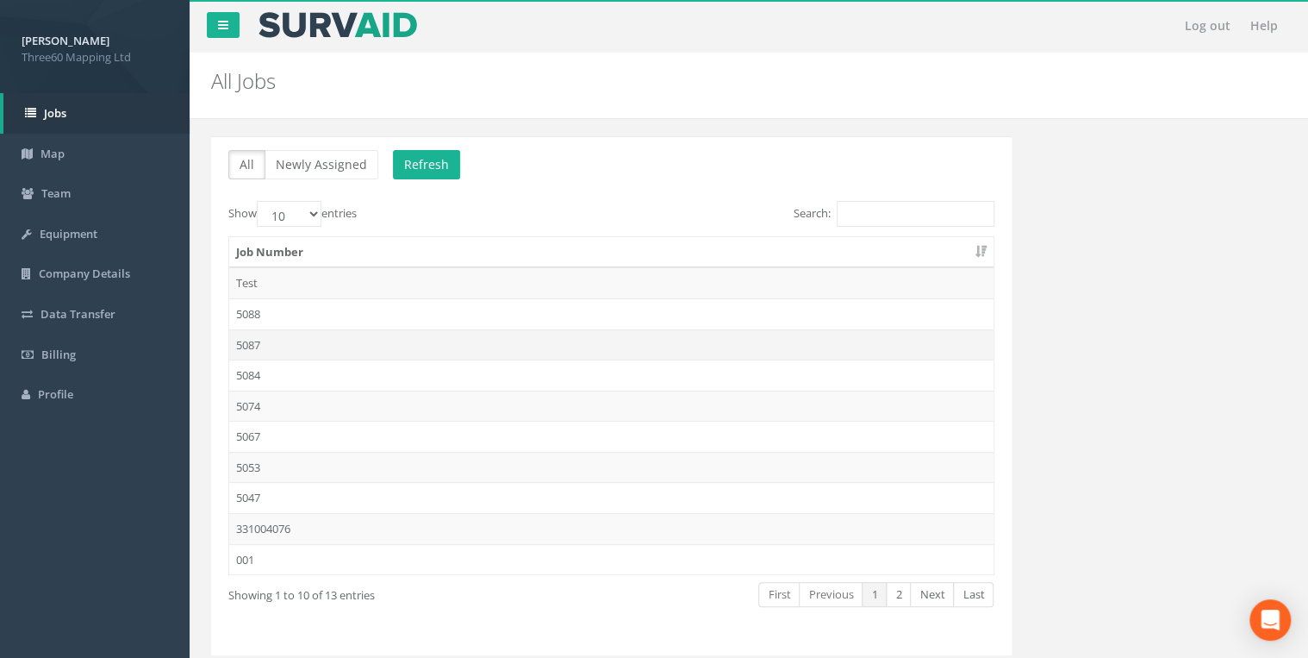
click at [253, 346] on td "5087" at bounding box center [611, 344] width 764 height 31
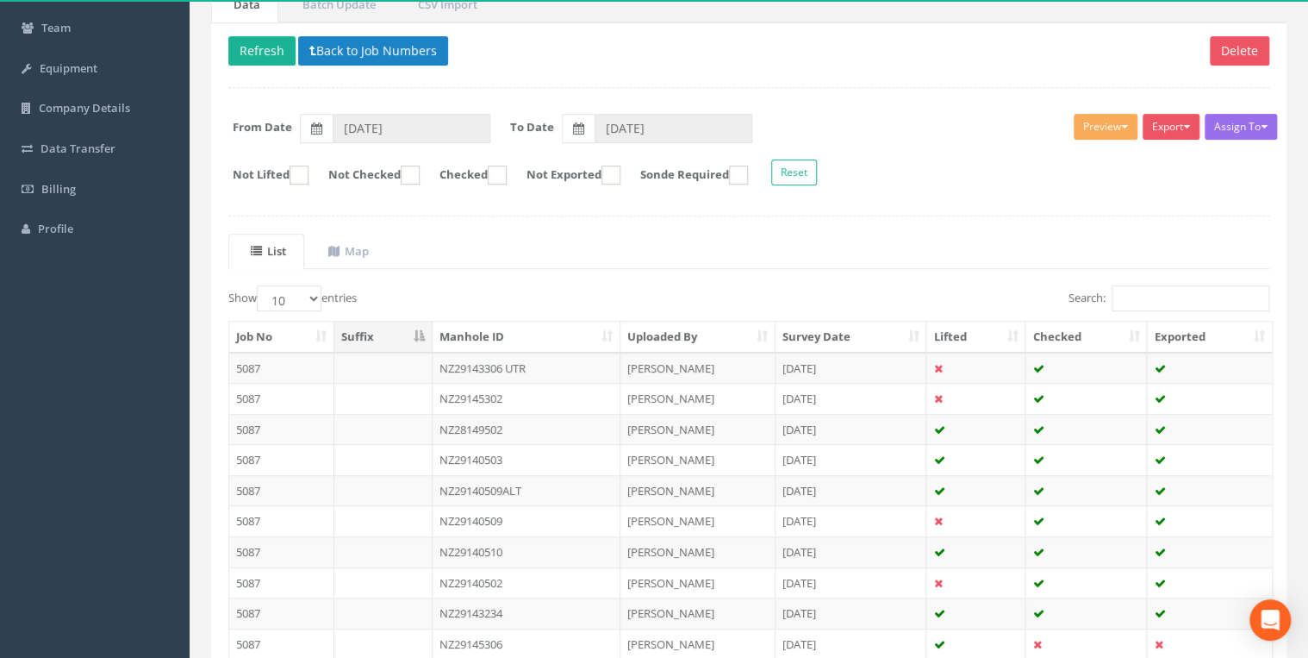
scroll to position [299, 0]
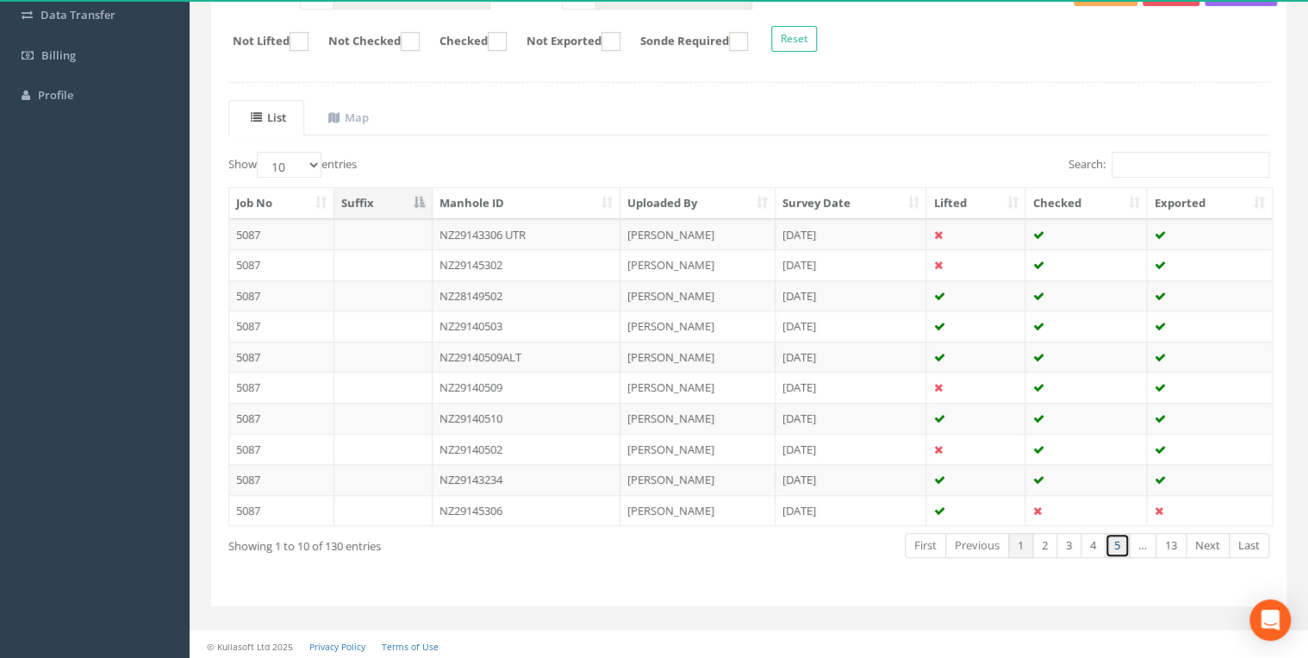
click at [1117, 539] on link "5" at bounding box center [1117, 545] width 25 height 25
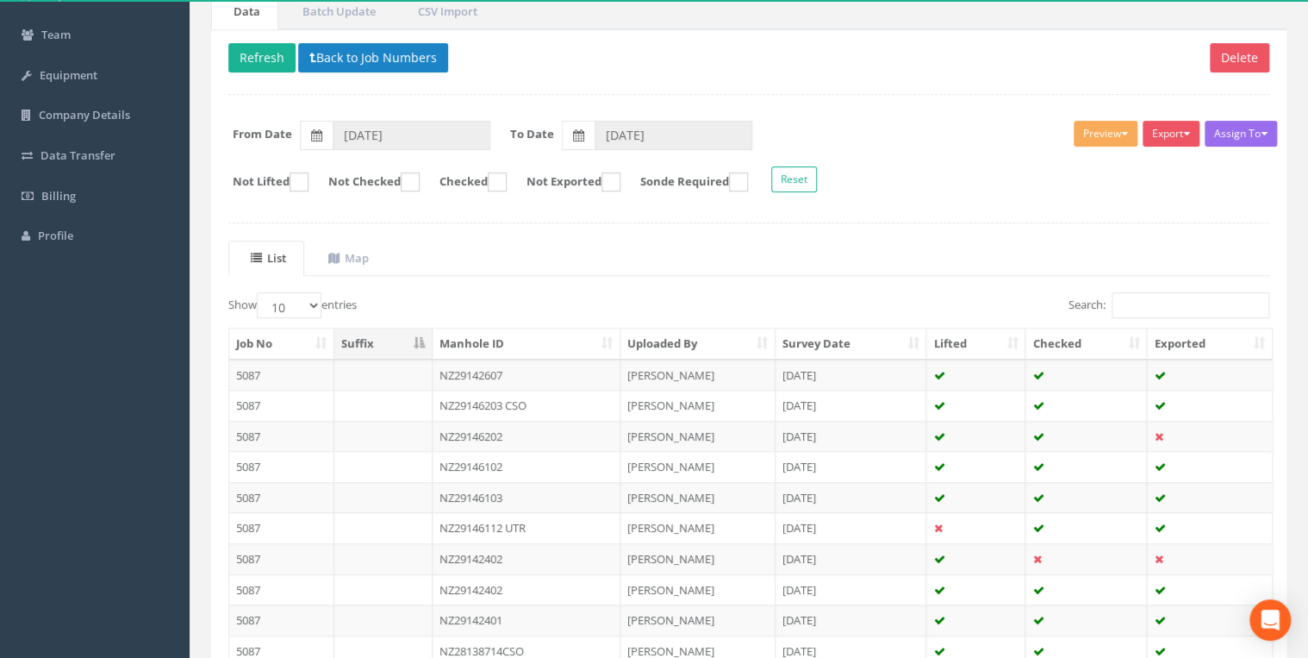
scroll to position [115, 0]
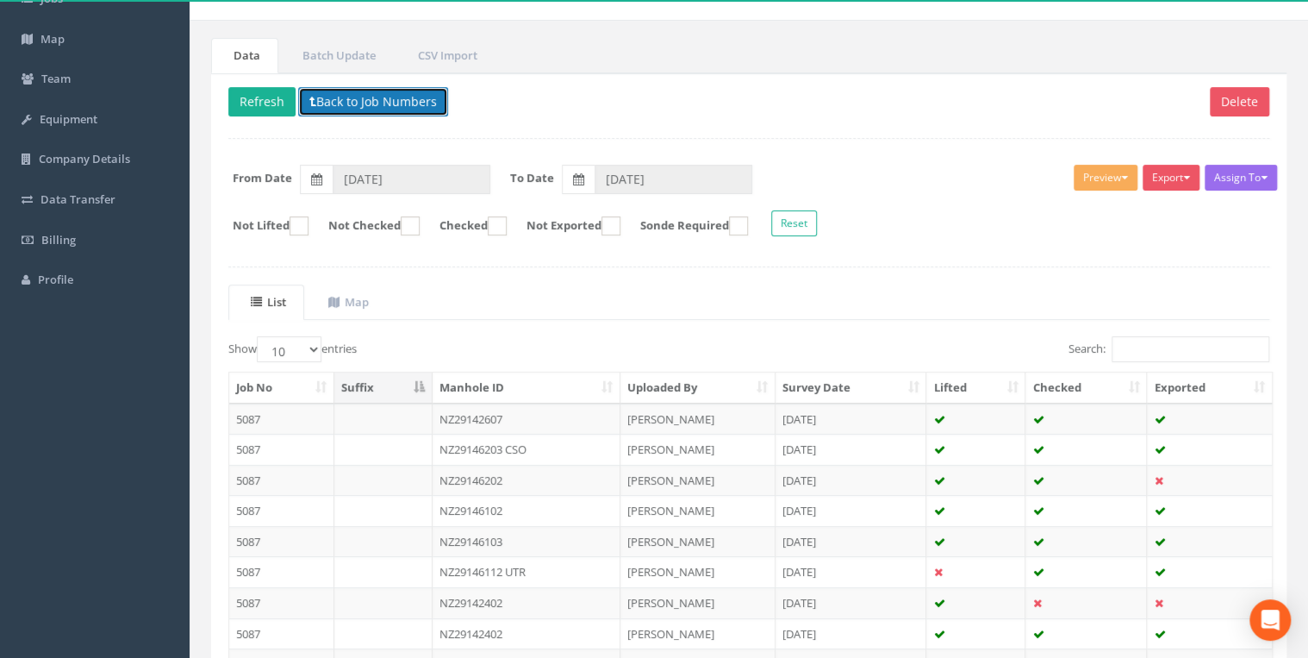
click at [365, 97] on button "Back to Job Numbers" at bounding box center [373, 101] width 150 height 29
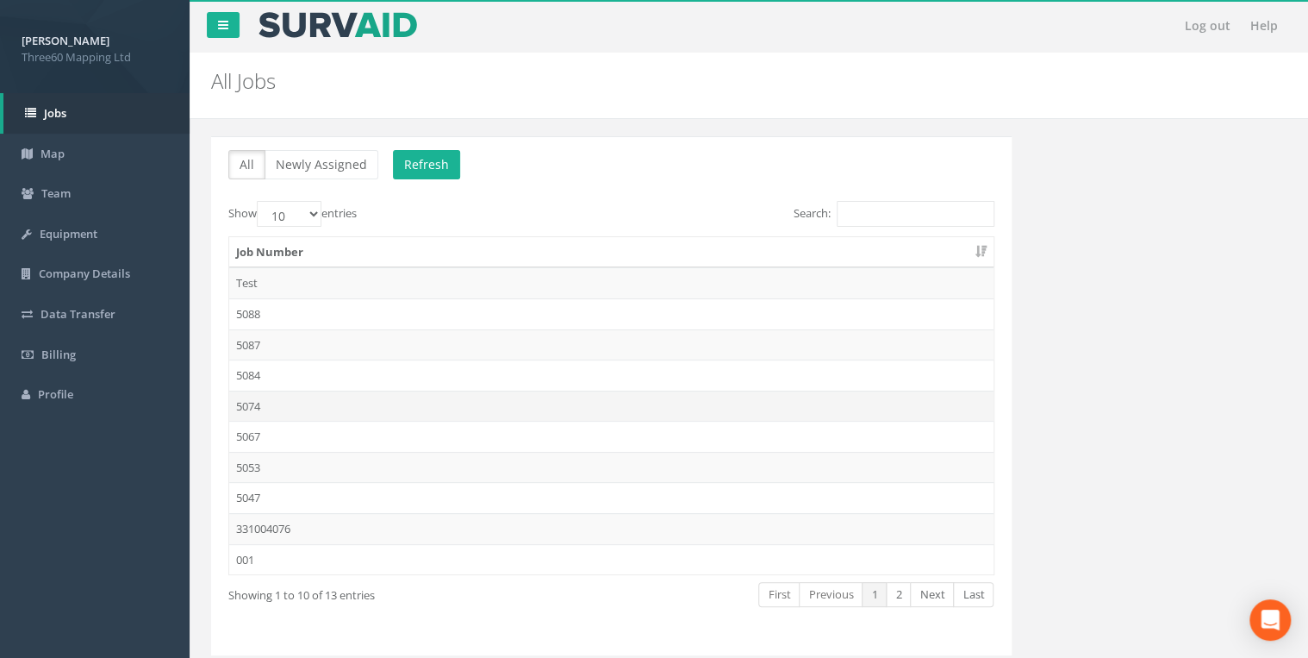
click at [248, 405] on td "5074" at bounding box center [611, 405] width 764 height 31
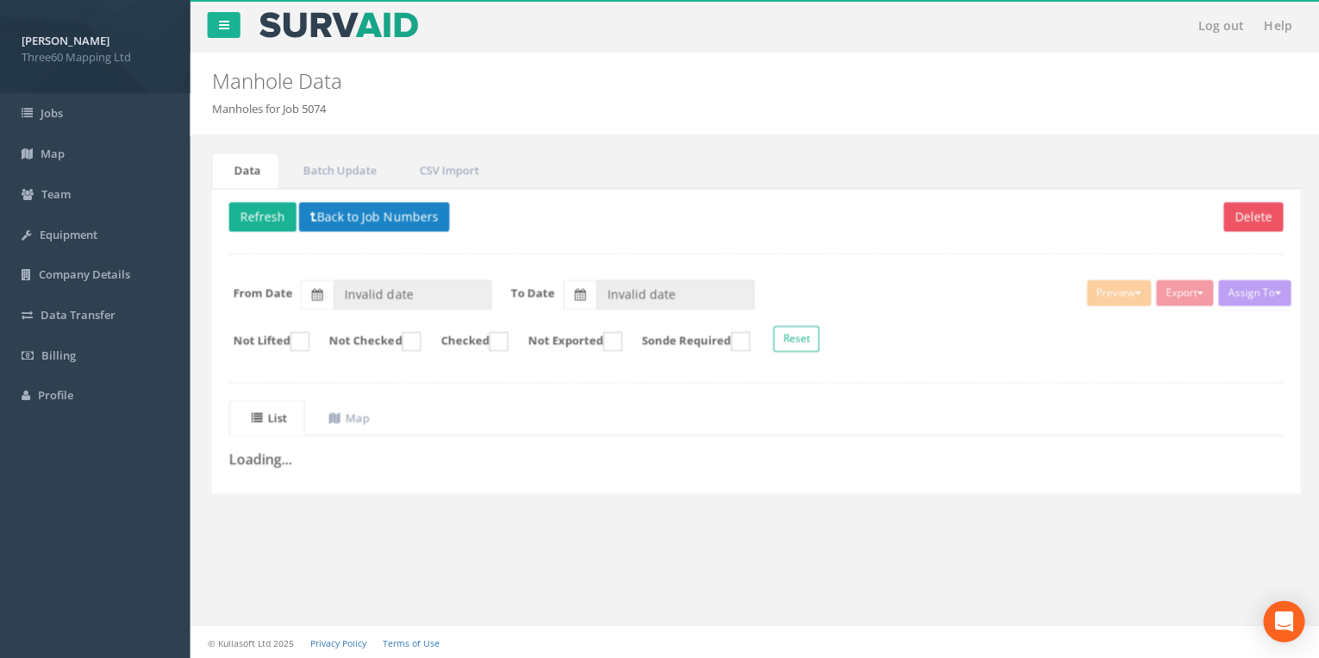
type input "[DATE]"
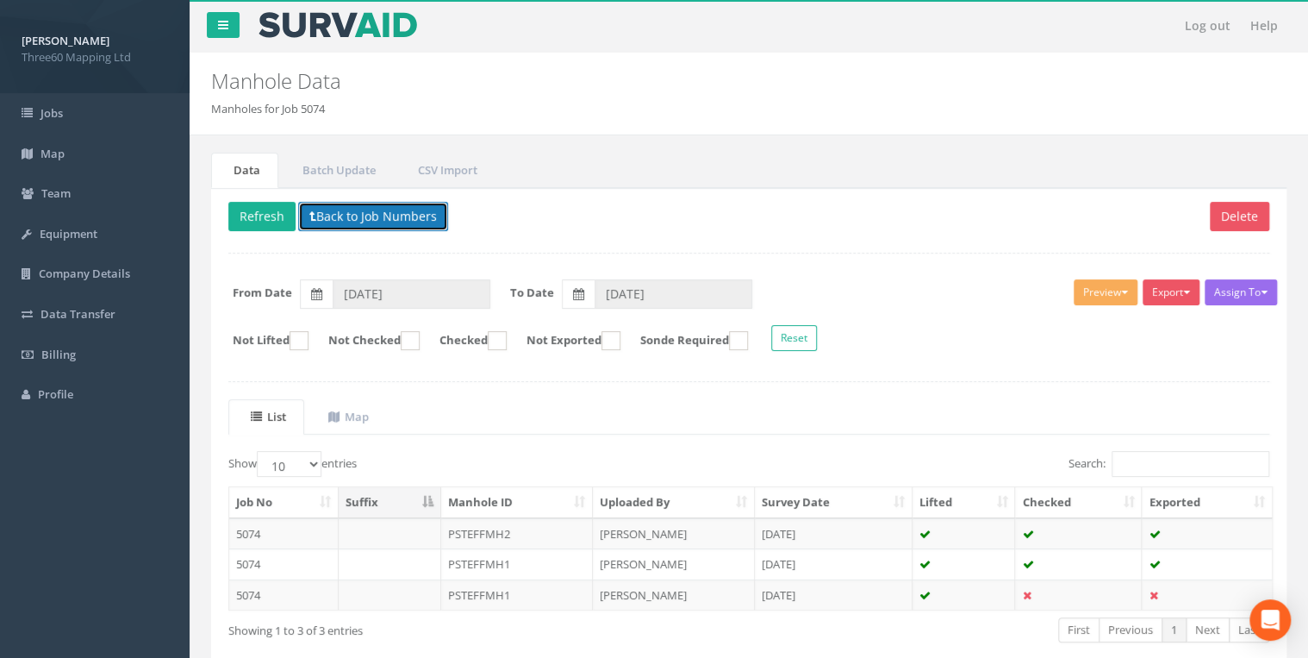
click at [348, 204] on button "Back to Job Numbers" at bounding box center [373, 216] width 150 height 29
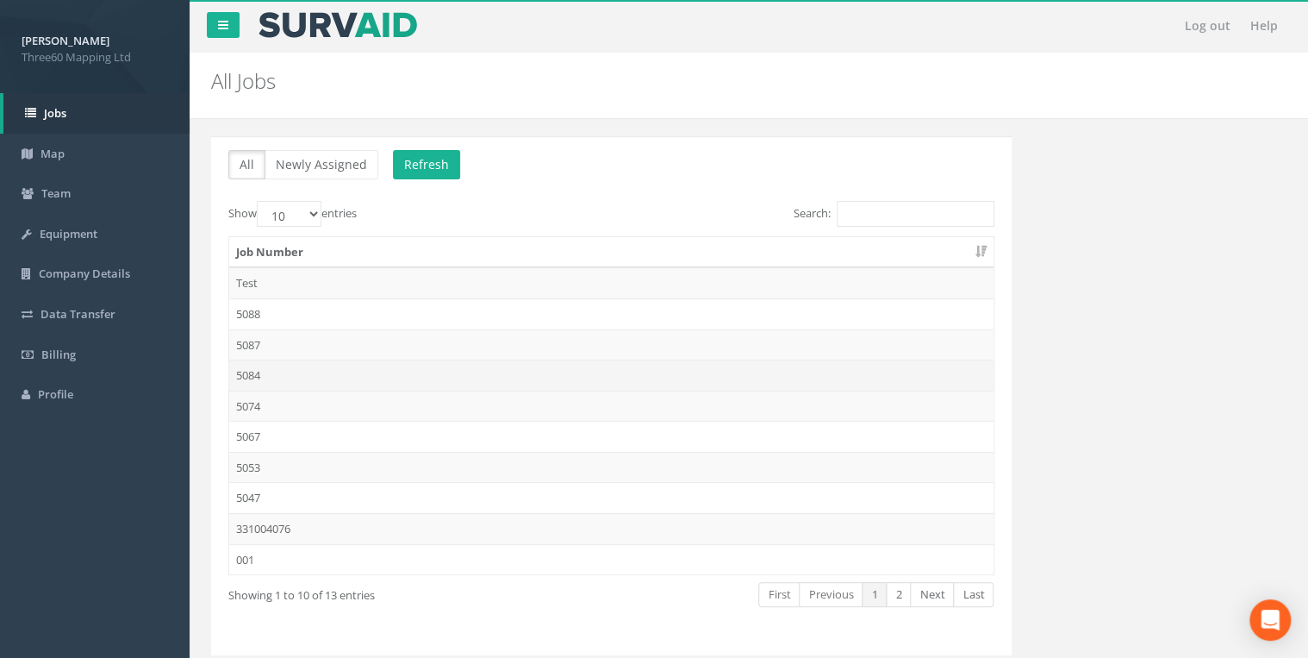
click at [255, 372] on td "5084" at bounding box center [611, 374] width 764 height 31
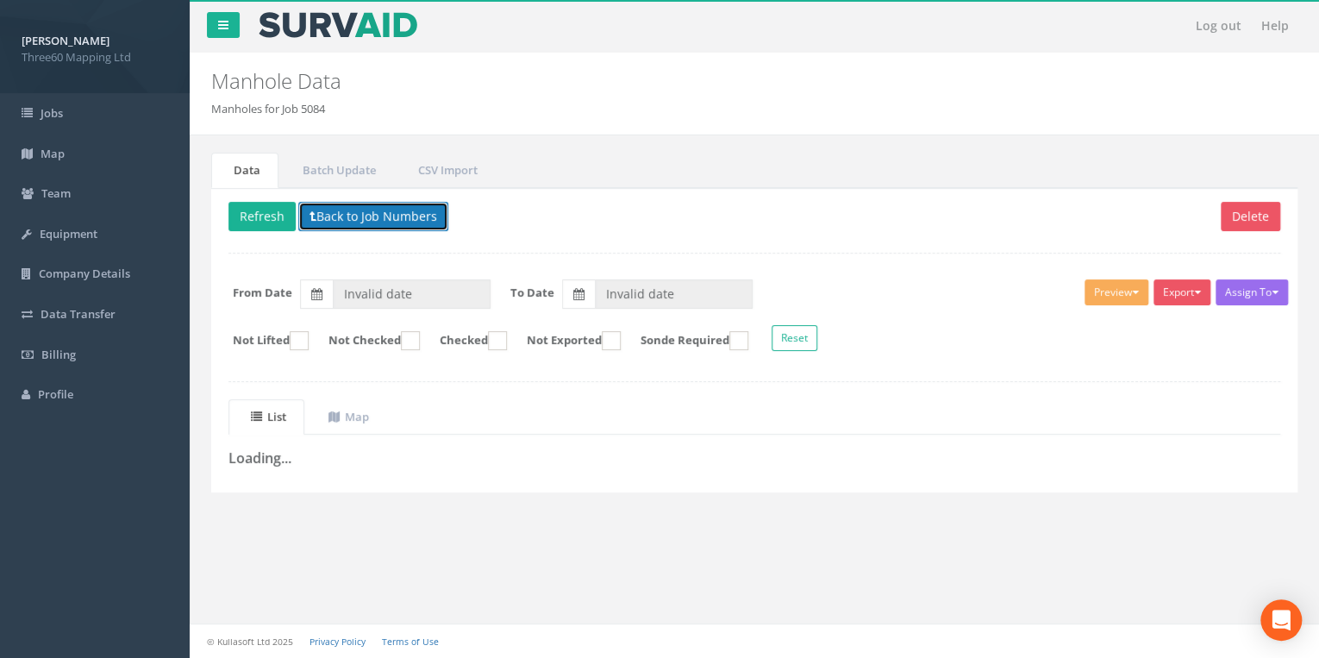
click at [331, 223] on button "Back to Job Numbers" at bounding box center [373, 216] width 150 height 29
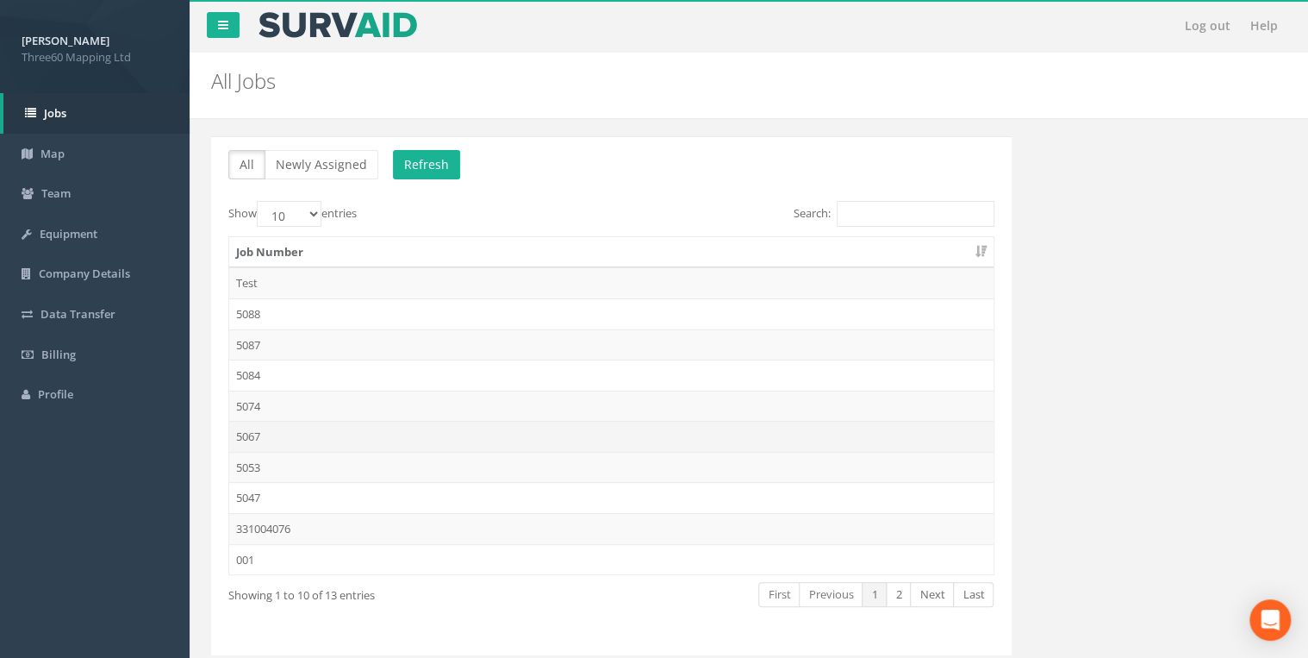
click at [245, 436] on td "5067" at bounding box center [611, 436] width 764 height 31
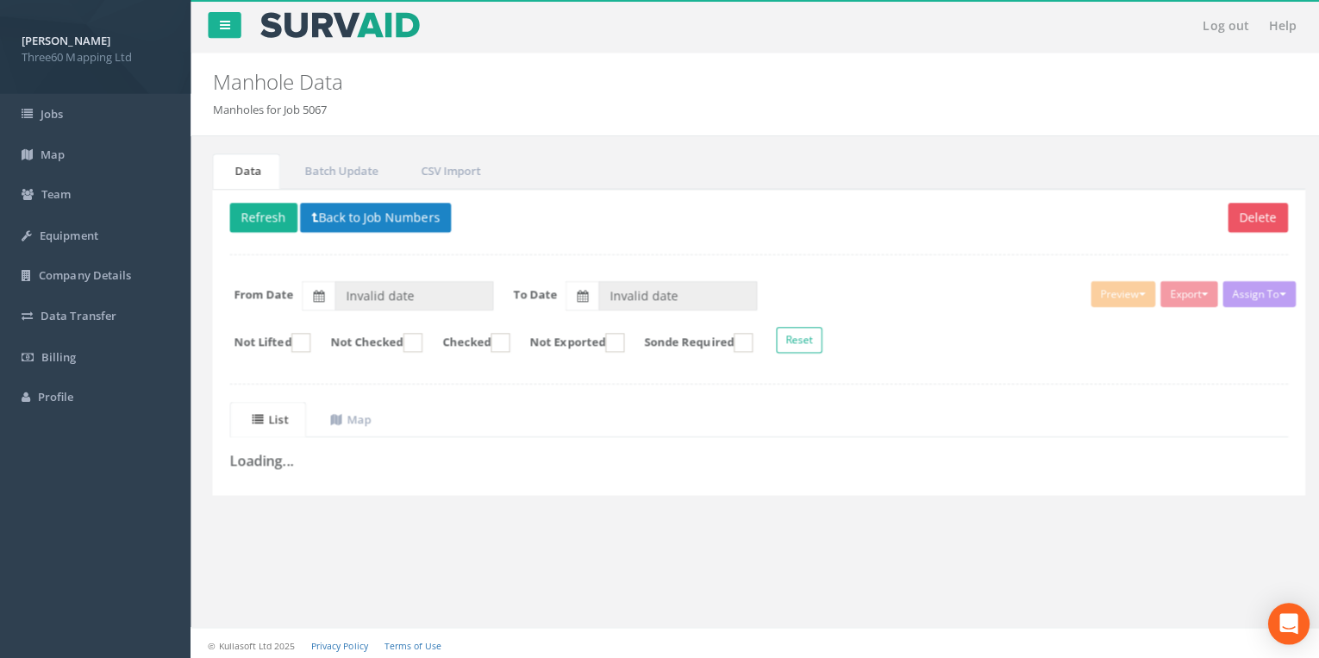
type input "[DATE]"
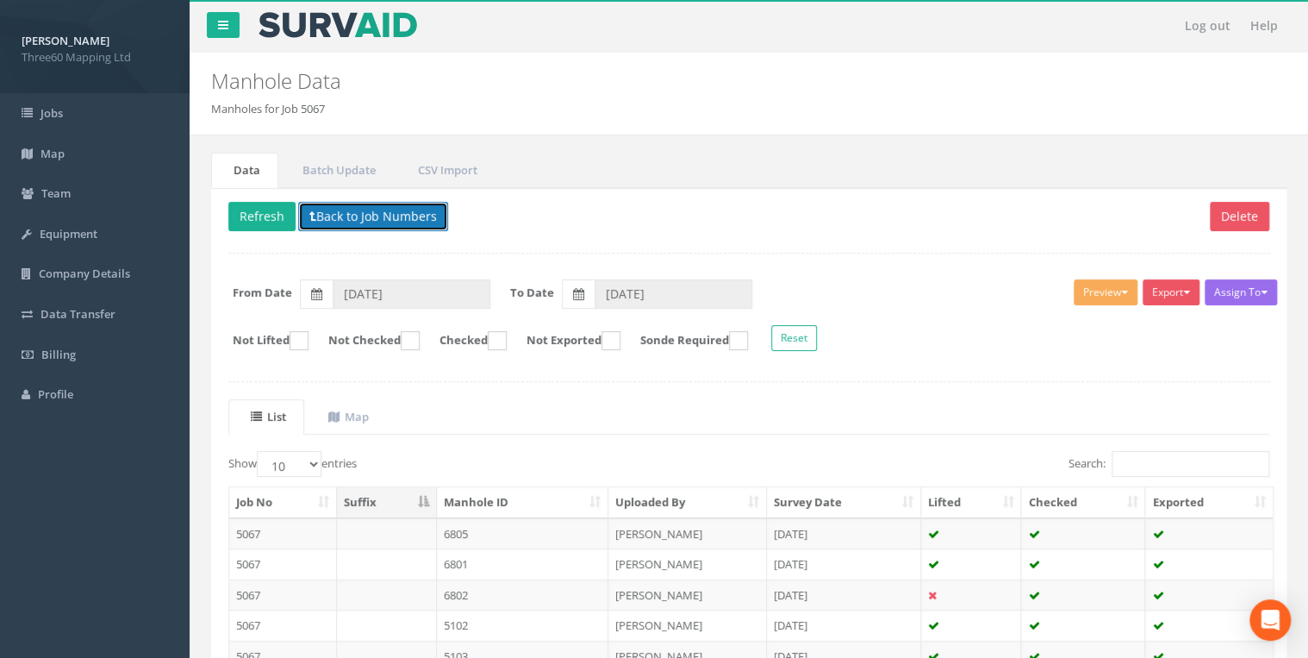
click at [341, 206] on button "Back to Job Numbers" at bounding box center [373, 216] width 150 height 29
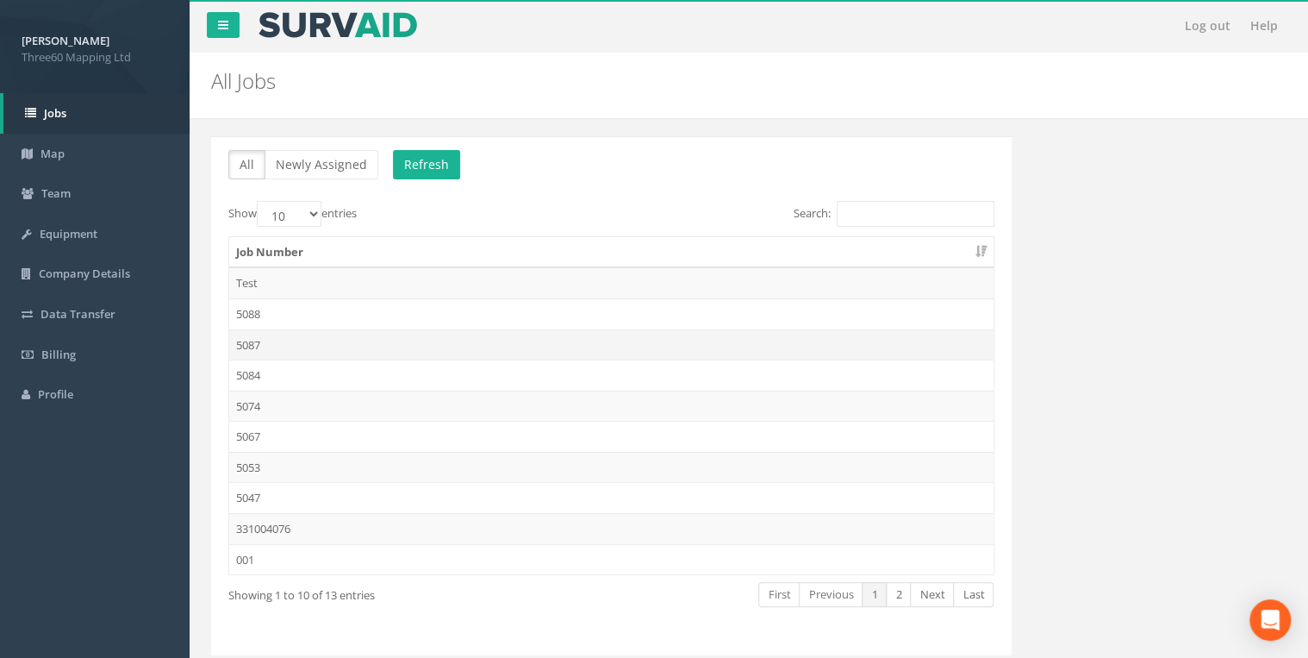
click at [259, 340] on td "5087" at bounding box center [611, 344] width 764 height 31
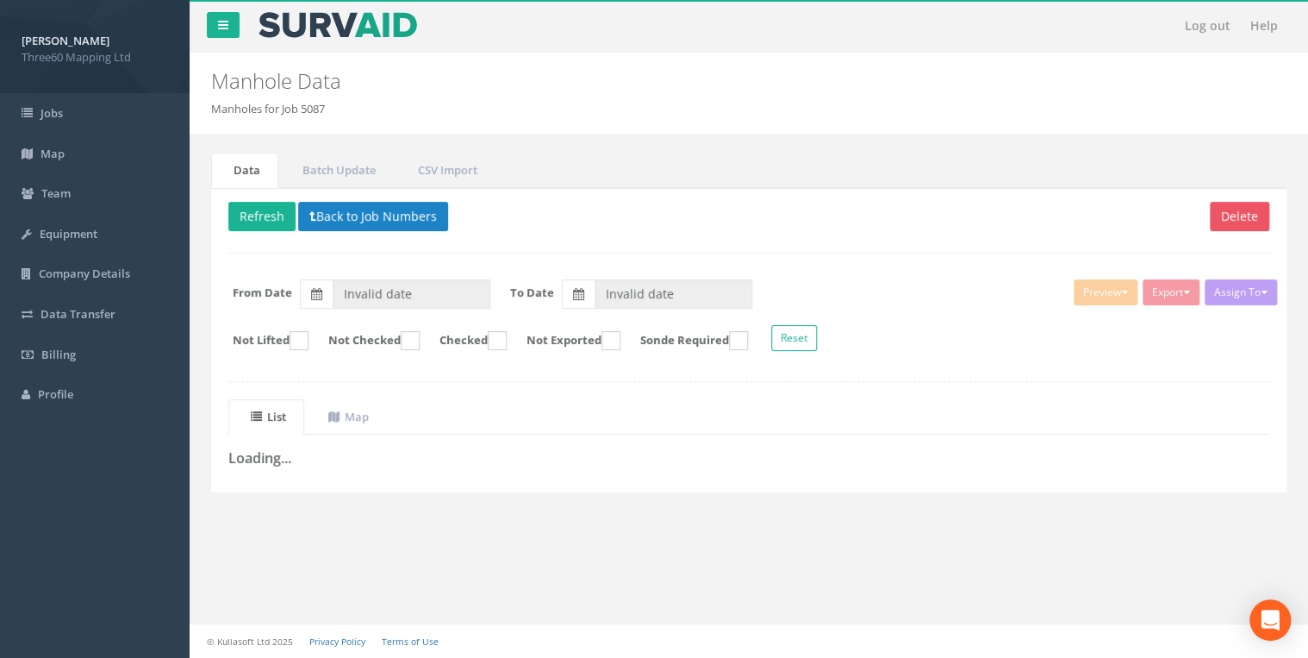
type input "[DATE]"
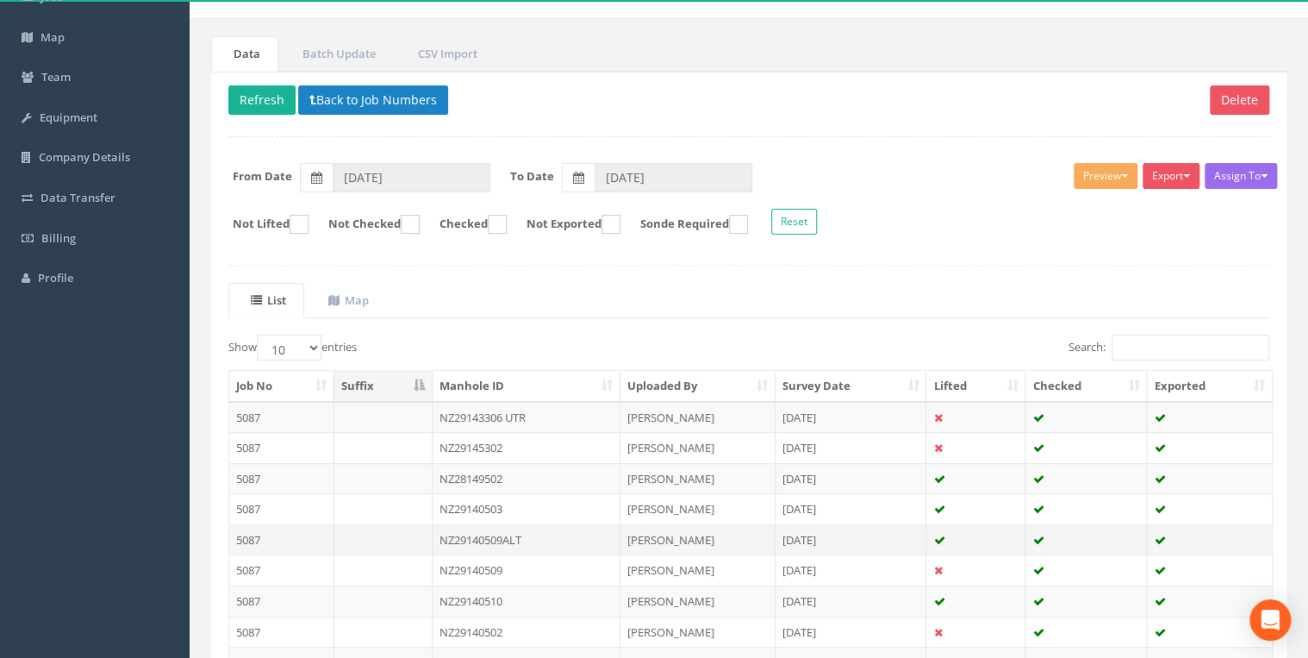
scroll to position [276, 0]
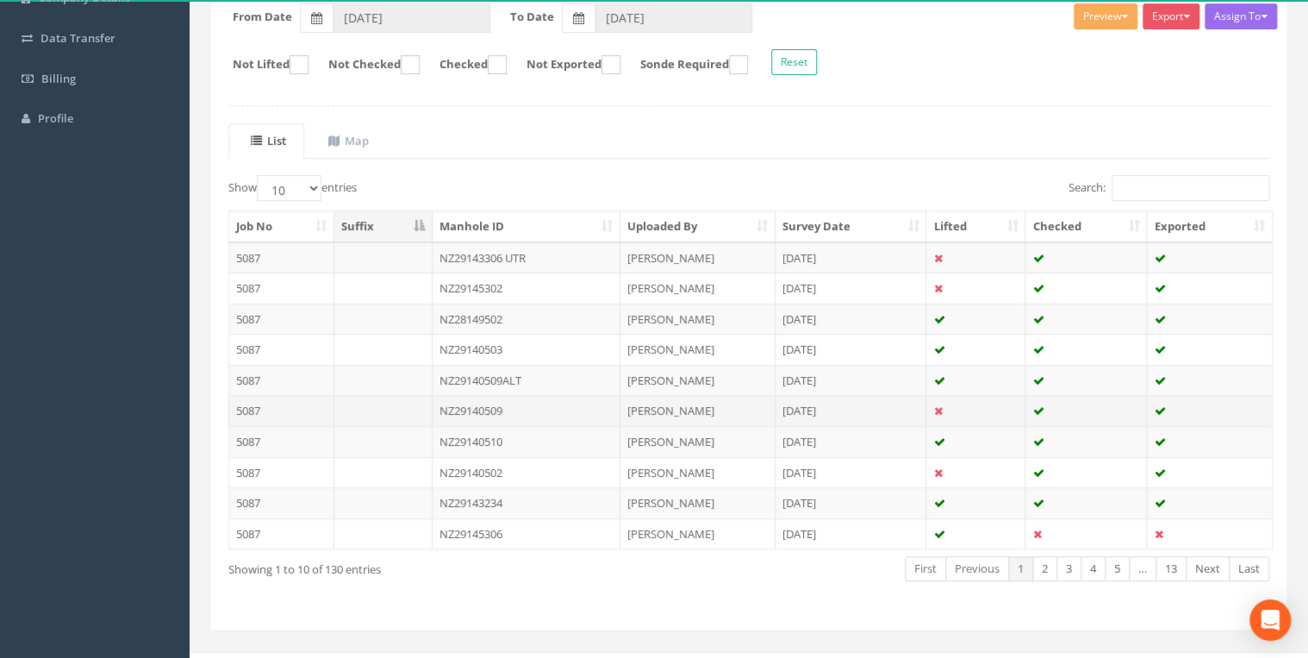
click at [496, 407] on td "NZ29140509" at bounding box center [527, 410] width 188 height 31
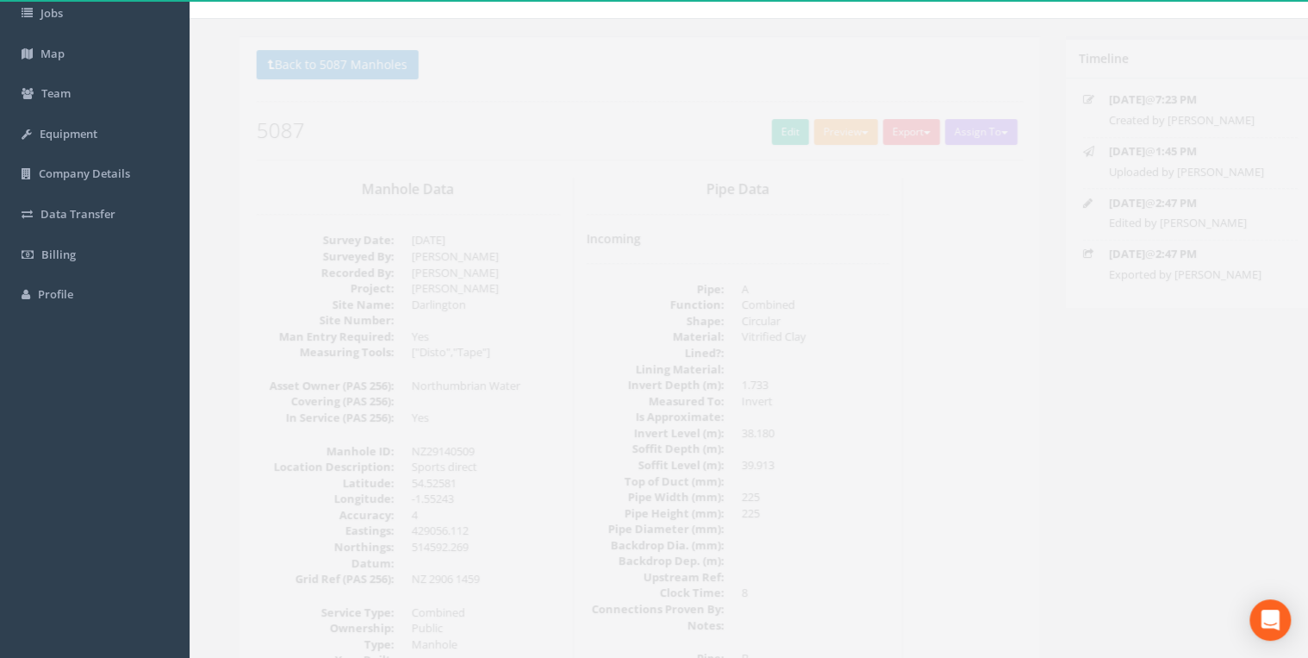
scroll to position [0, 0]
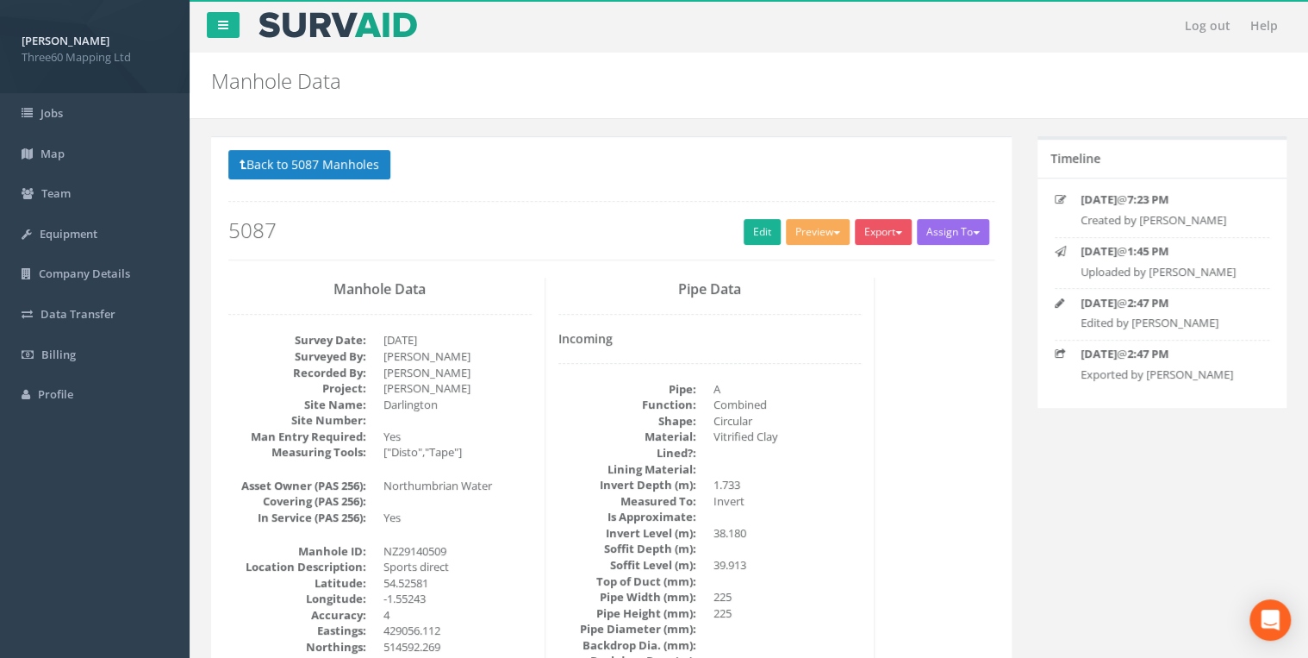
click at [882, 214] on div "Back to 5087 Manholes Back to Map Assign To No Companies Added Export 360 Manho…" at bounding box center [611, 204] width 766 height 109
click at [891, 225] on button "Export" at bounding box center [883, 232] width 57 height 26
click at [834, 261] on link "360 Manhole" at bounding box center [847, 267] width 131 height 27
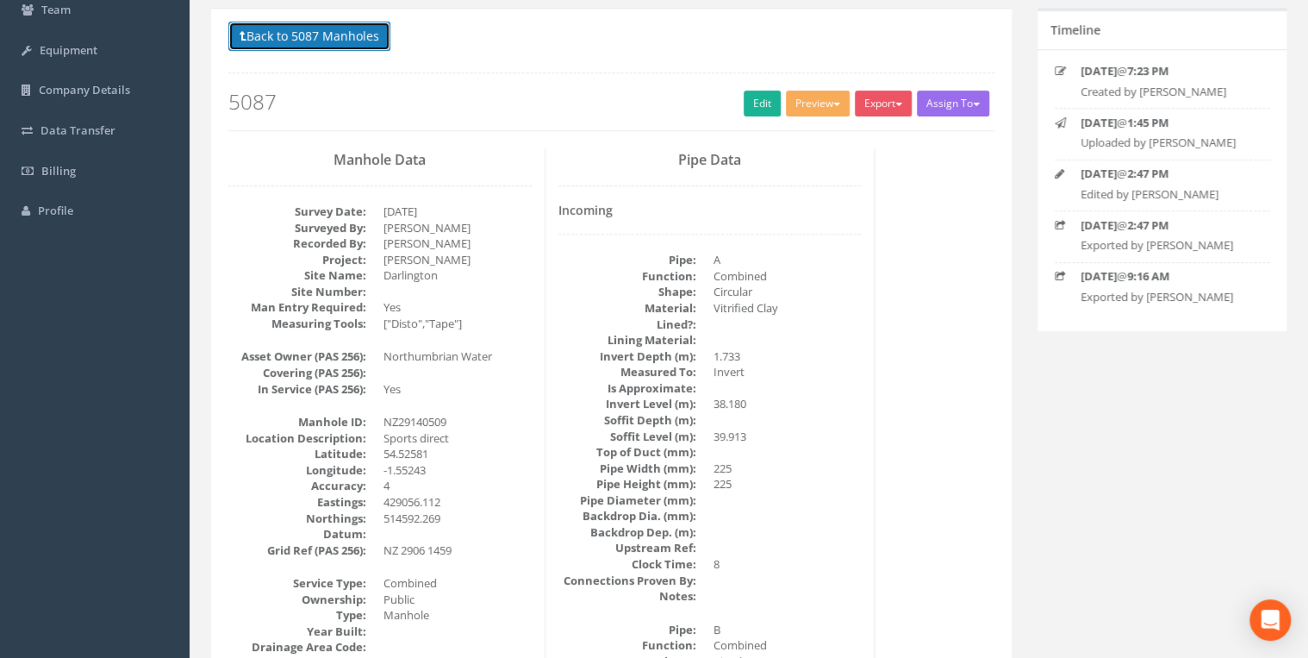
click at [365, 40] on button "Back to 5087 Manholes" at bounding box center [309, 36] width 162 height 29
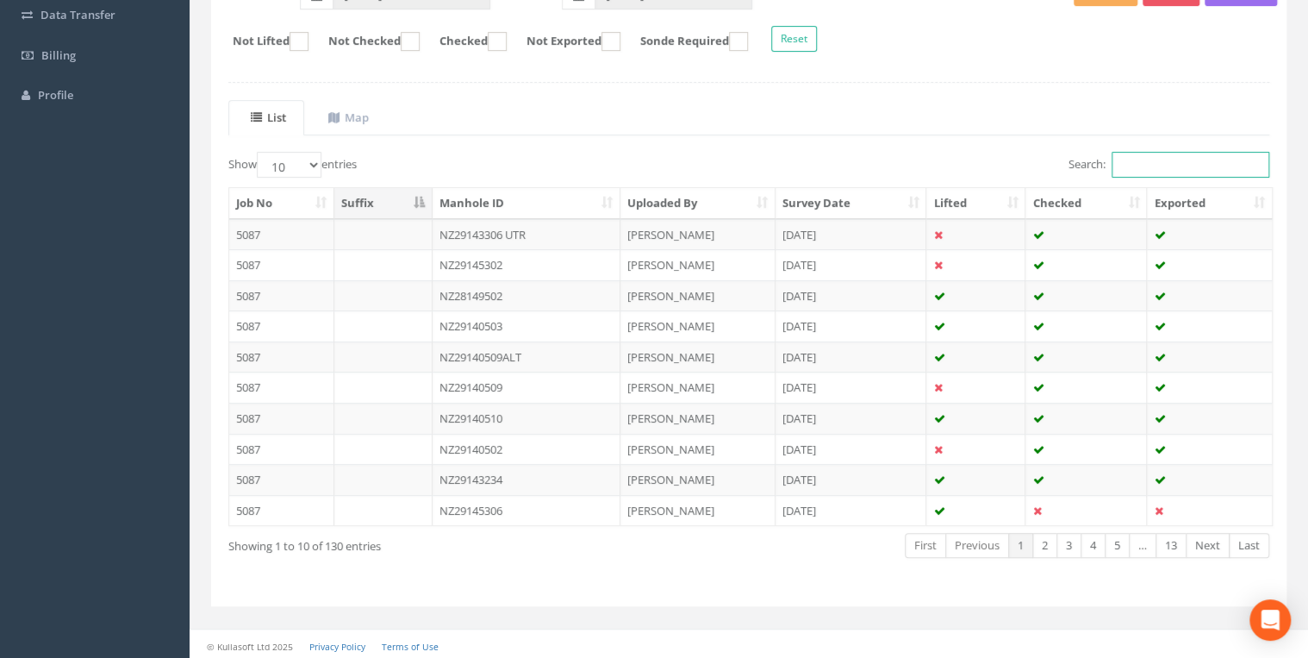
click at [1120, 162] on input "Search:" at bounding box center [1191, 165] width 158 height 26
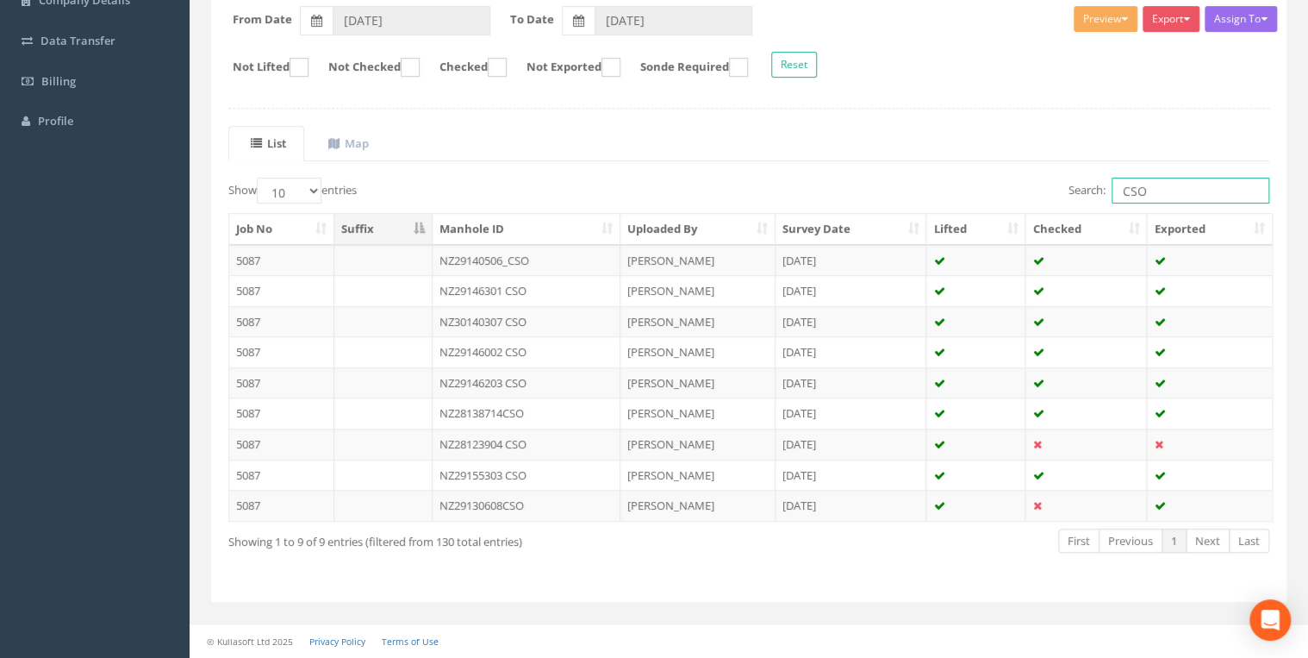
scroll to position [269, 0]
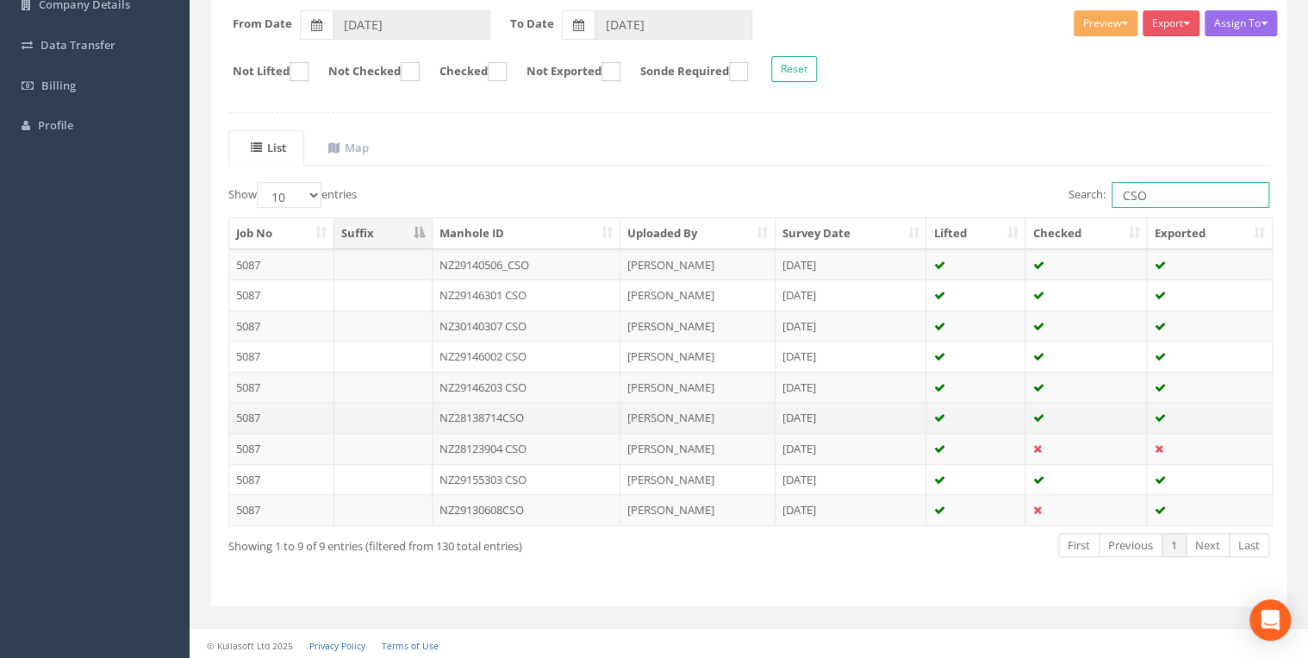
type input "CSO"
click at [528, 414] on td "NZ28138714CSO" at bounding box center [527, 417] width 189 height 31
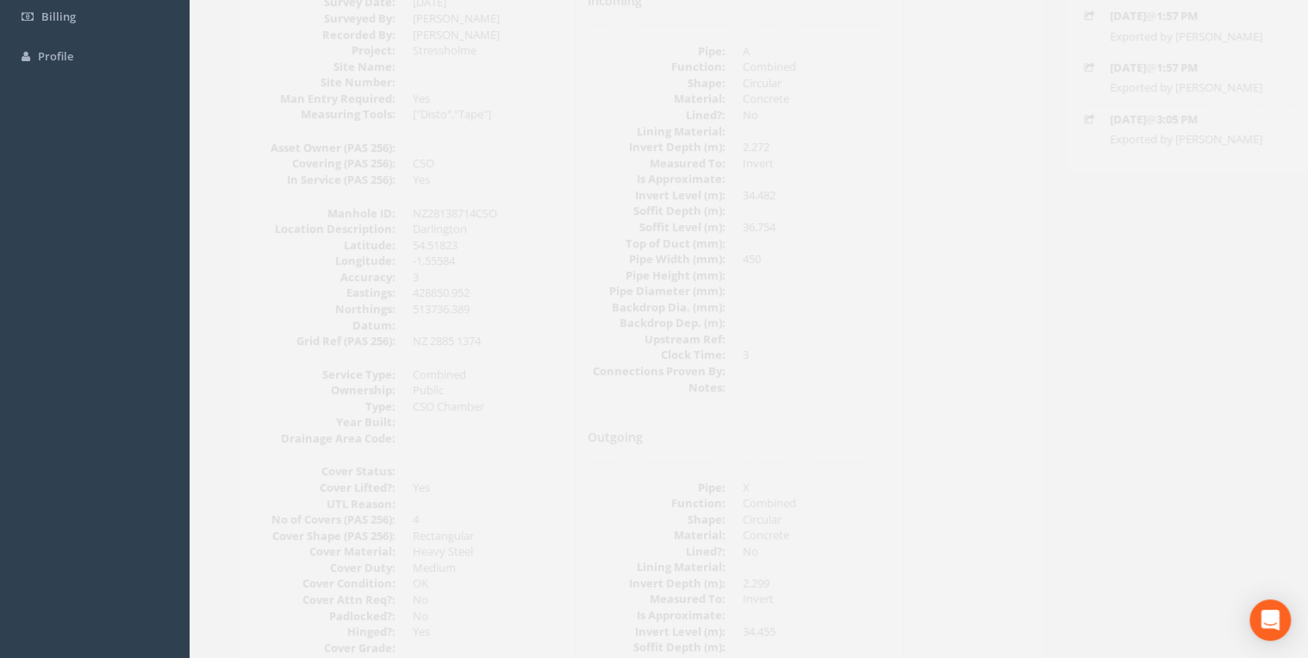
scroll to position [0, 0]
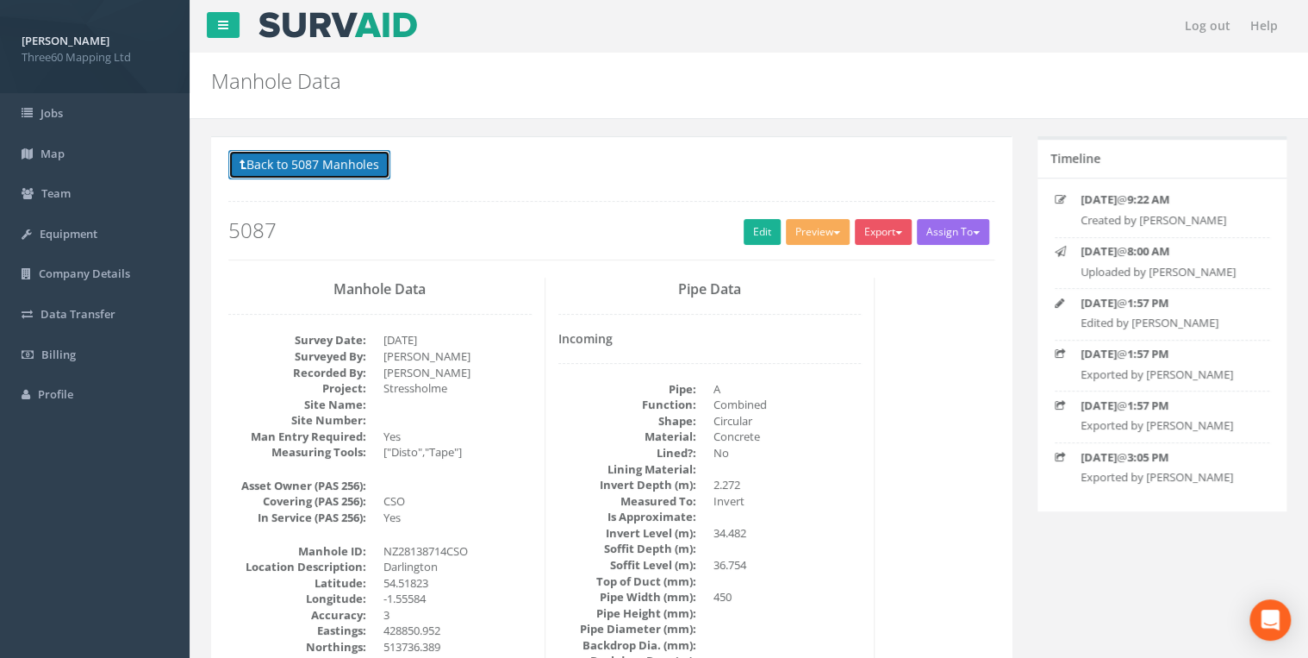
click at [372, 160] on button "Back to 5087 Manholes" at bounding box center [309, 164] width 162 height 29
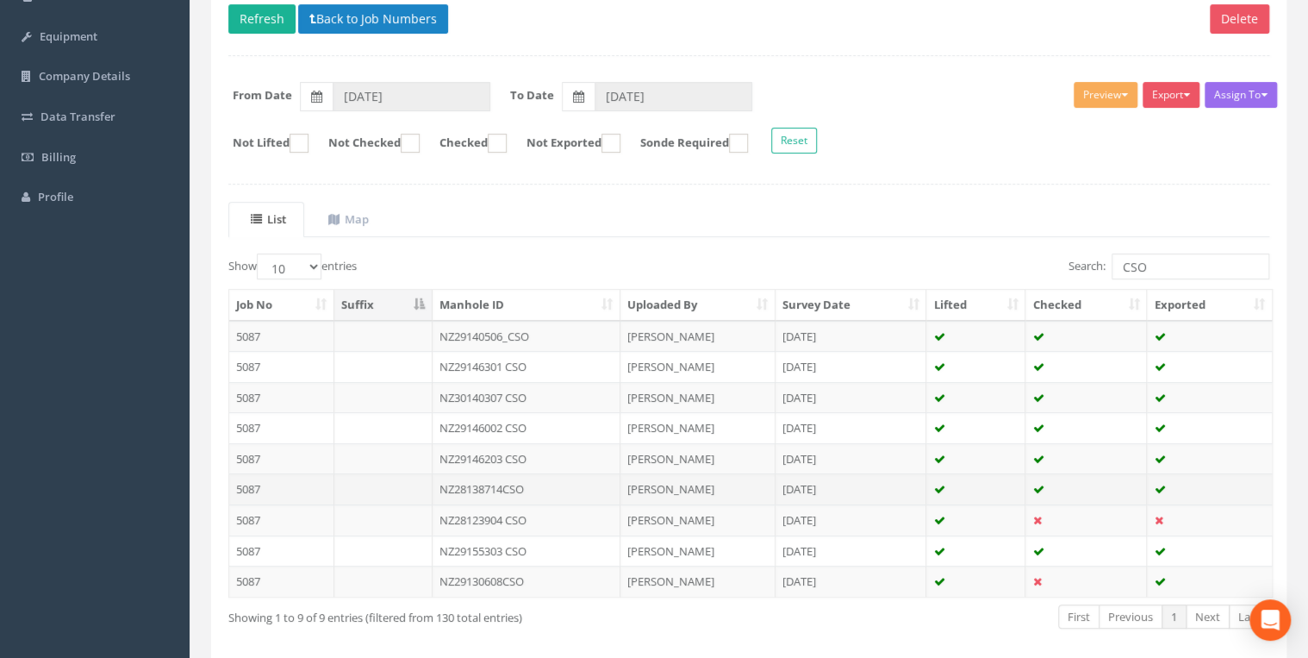
scroll to position [269, 0]
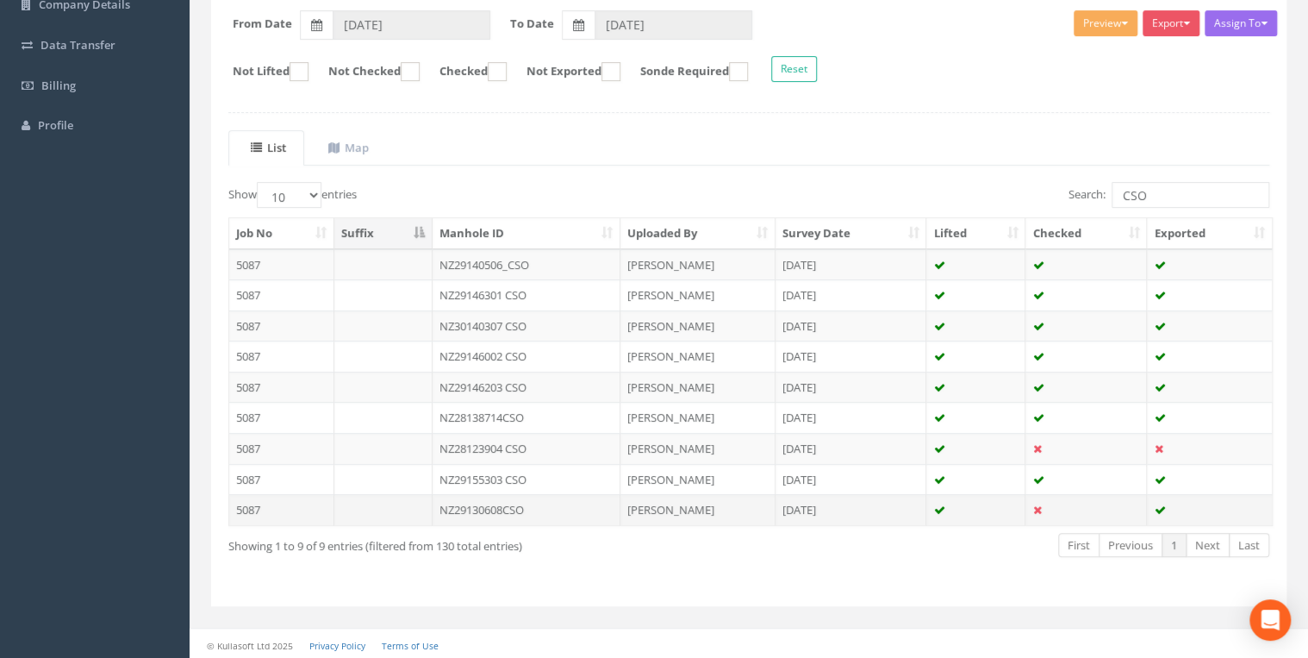
click at [521, 505] on td "NZ29130608CSO" at bounding box center [527, 509] width 189 height 31
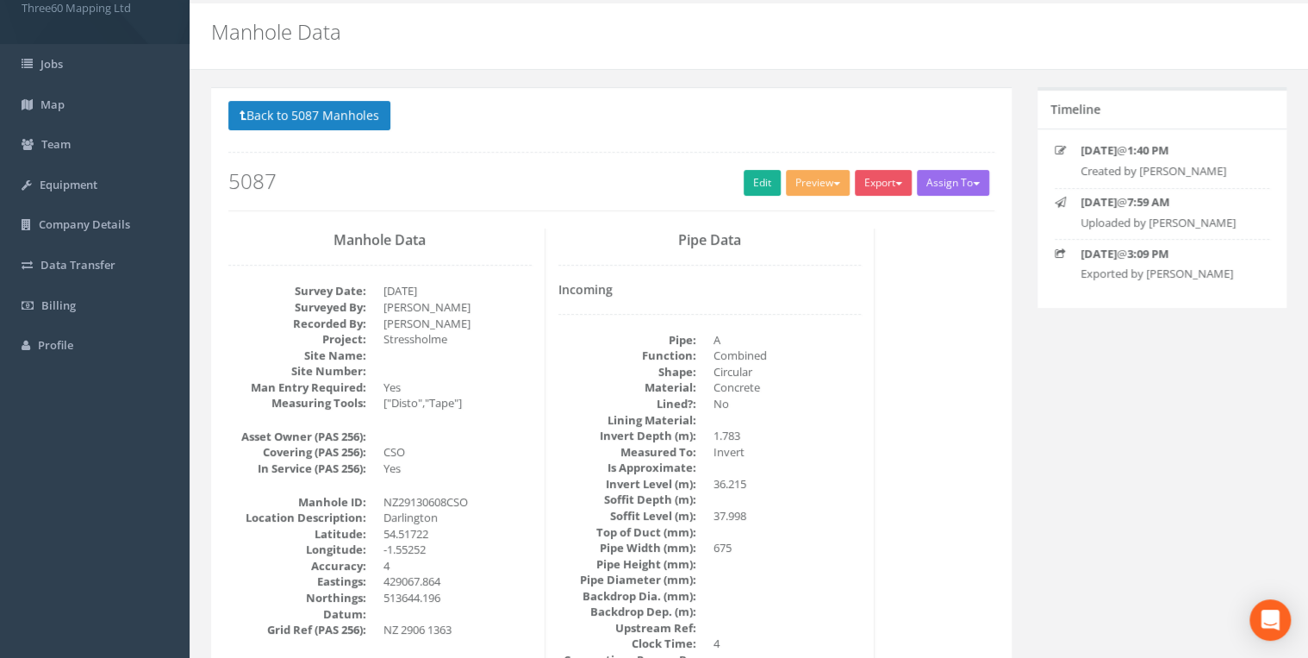
scroll to position [0, 0]
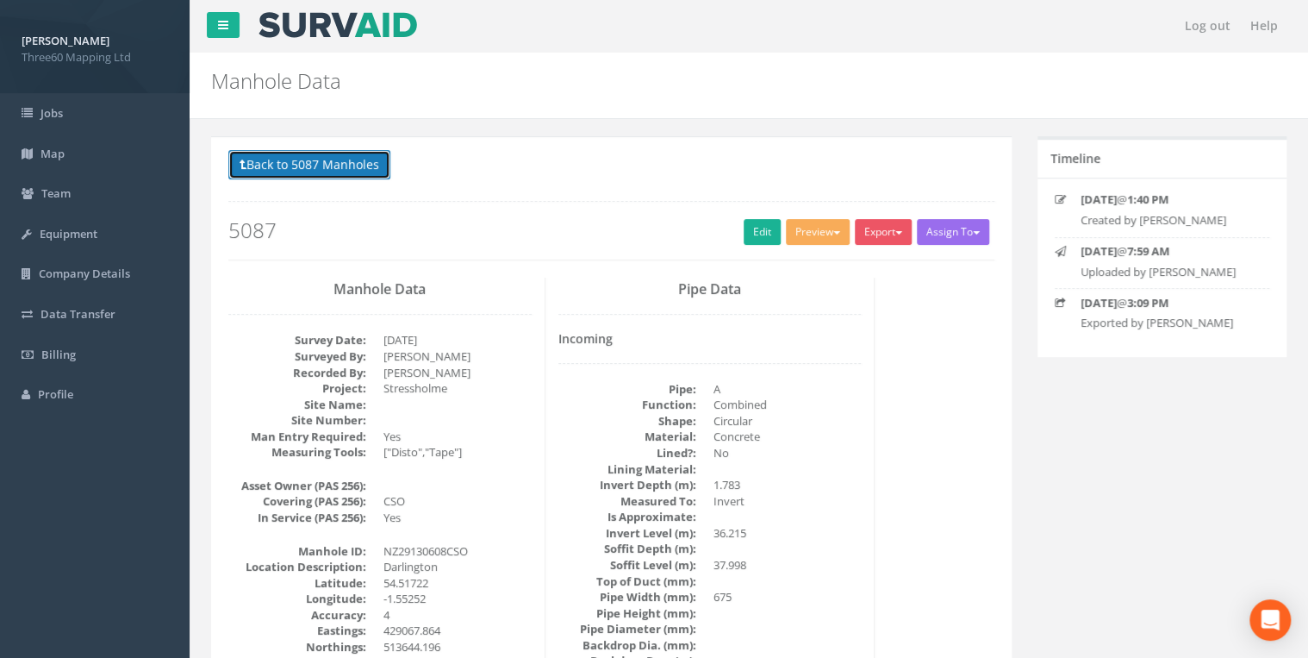
click at [340, 172] on button "Back to 5087 Manholes" at bounding box center [309, 164] width 162 height 29
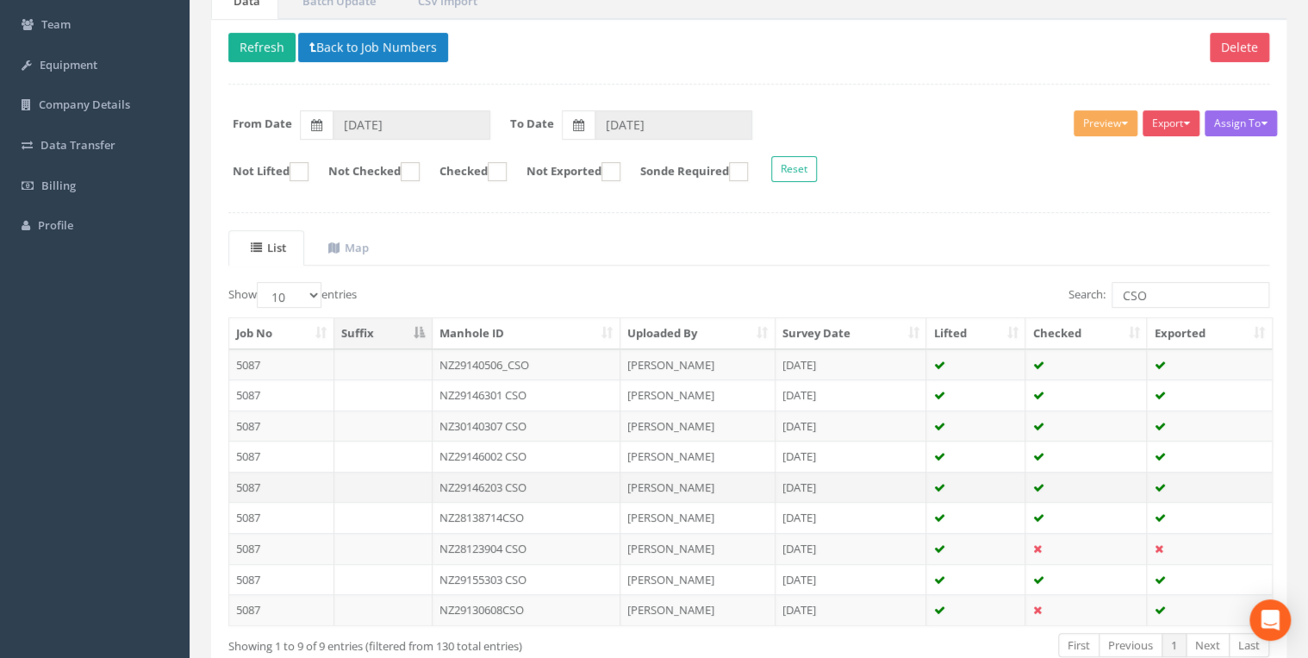
scroll to position [269, 0]
